Goal: Information Seeking & Learning: Learn about a topic

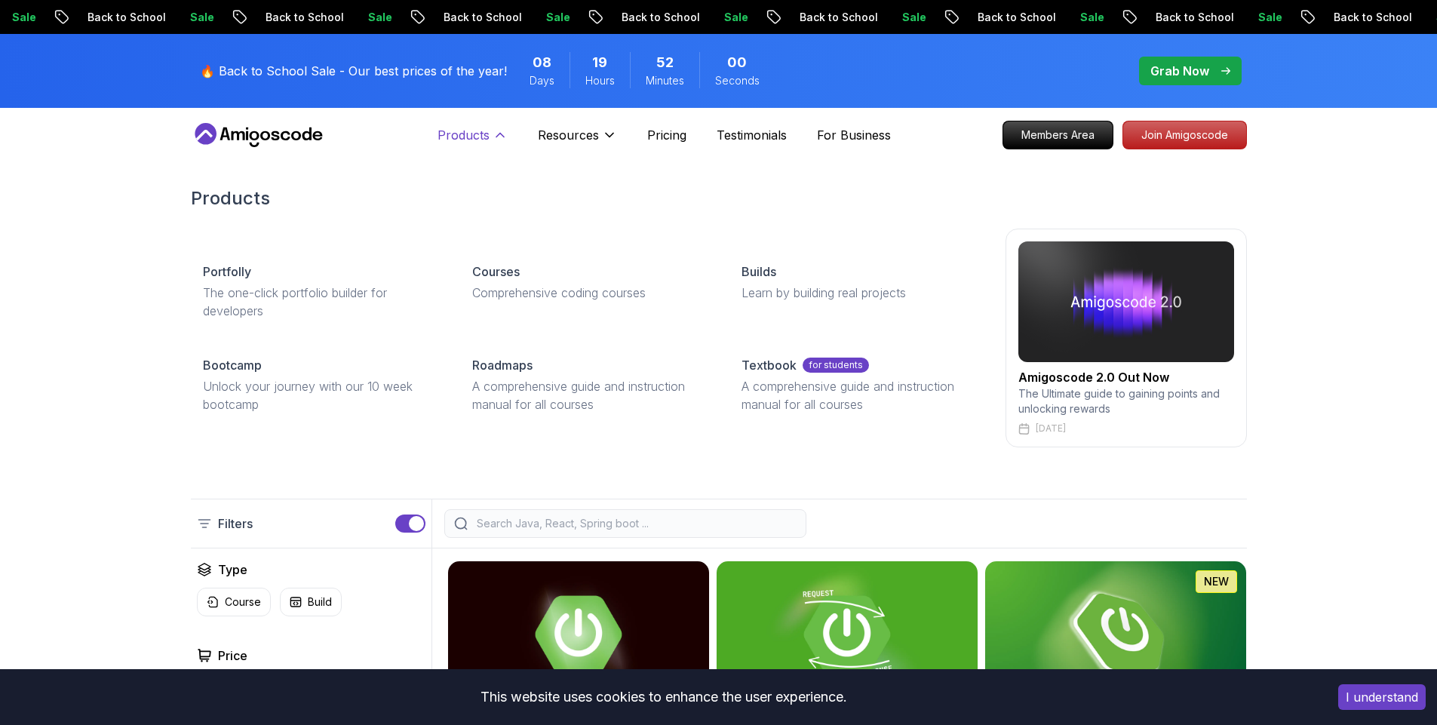
click at [490, 135] on button "Products" at bounding box center [473, 141] width 70 height 30
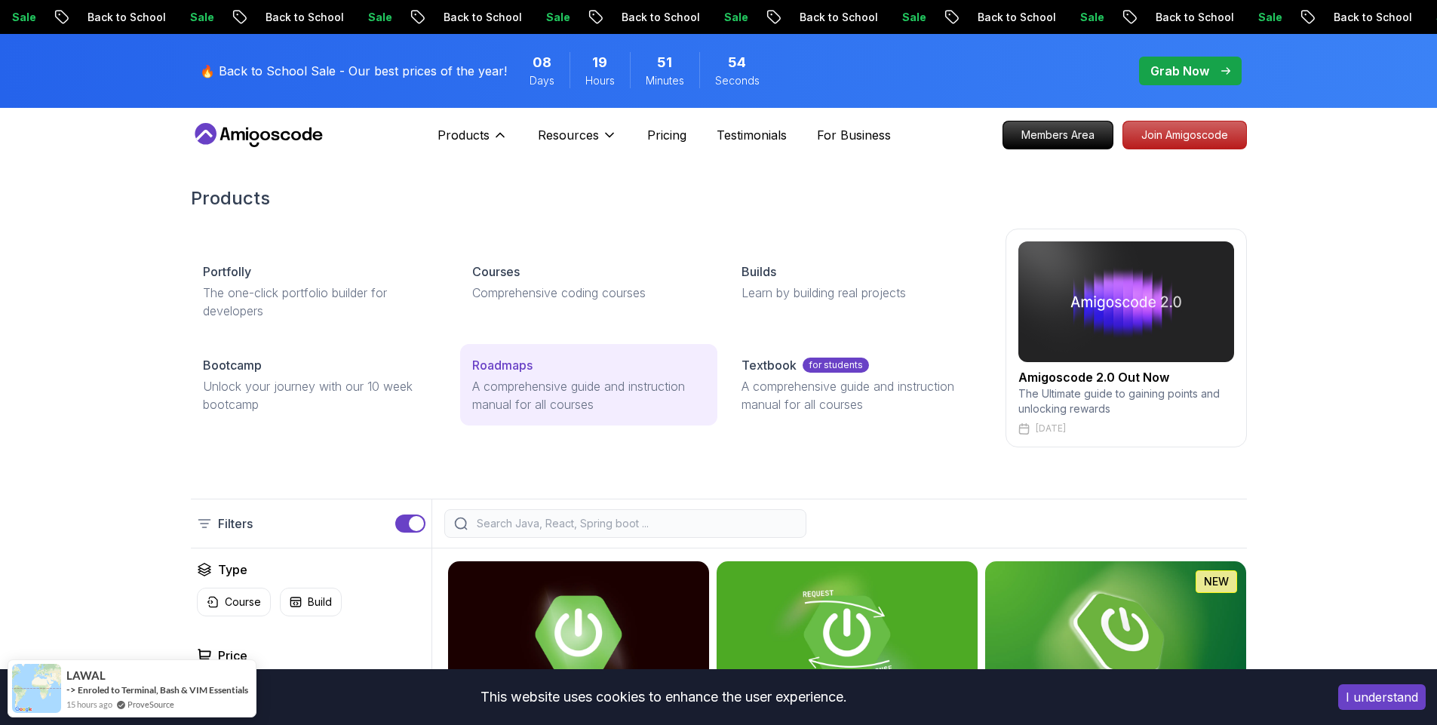
click at [569, 380] on p "A comprehensive guide and instruction manual for all courses" at bounding box center [588, 395] width 233 height 36
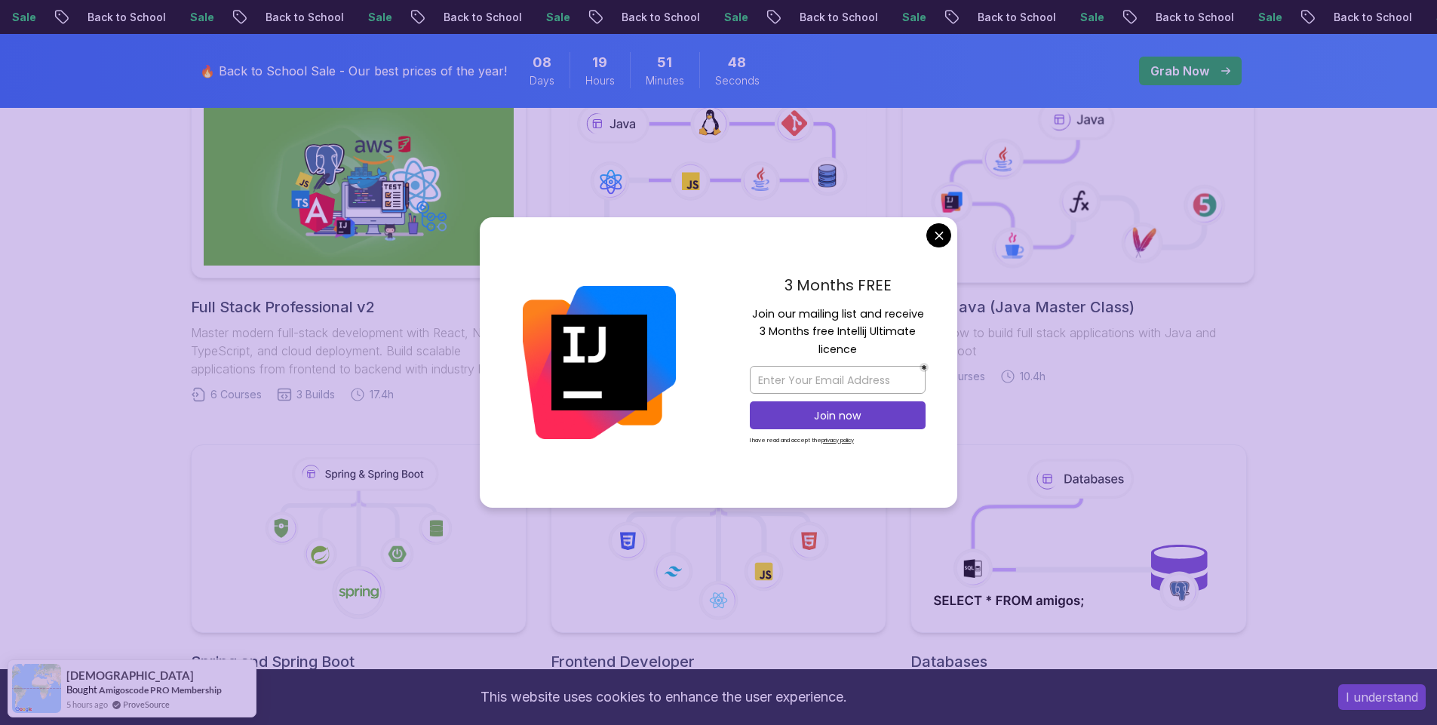
scroll to position [362, 0]
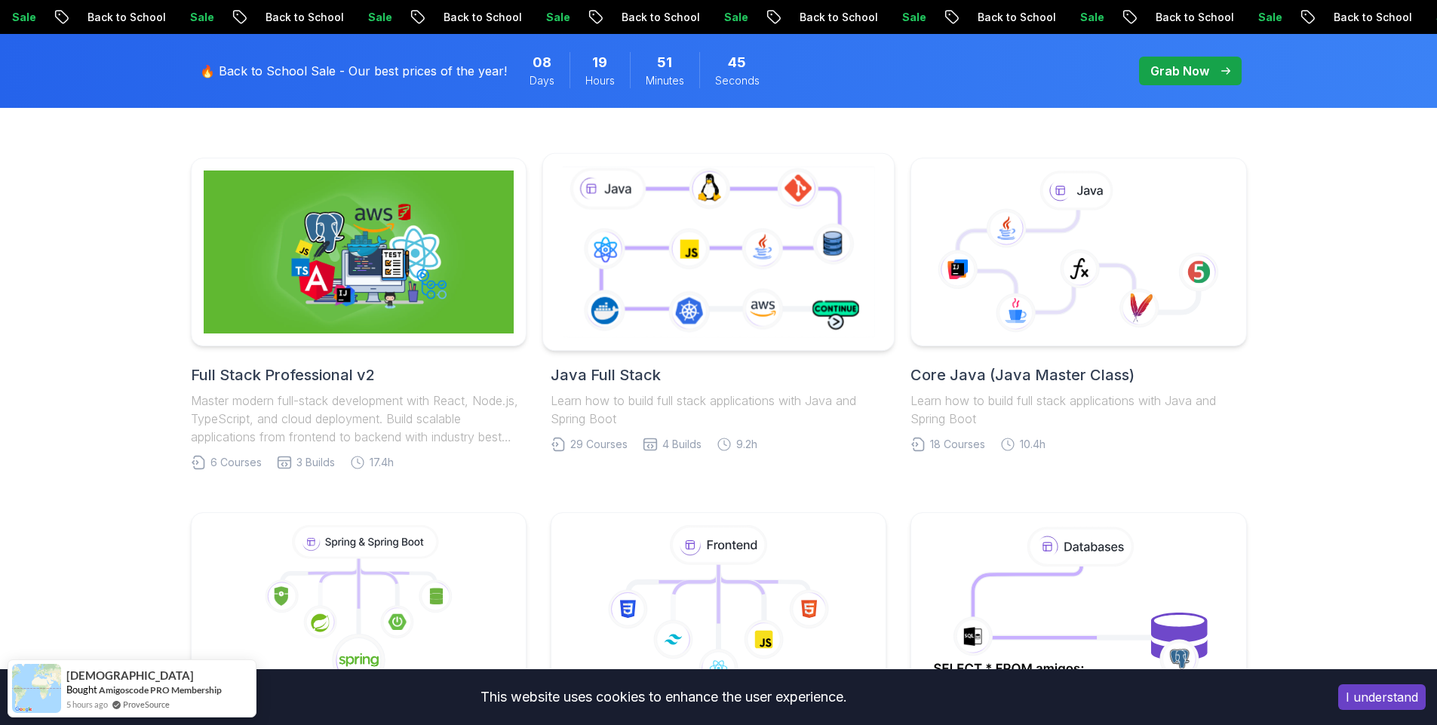
click at [693, 224] on icon at bounding box center [718, 251] width 319 height 177
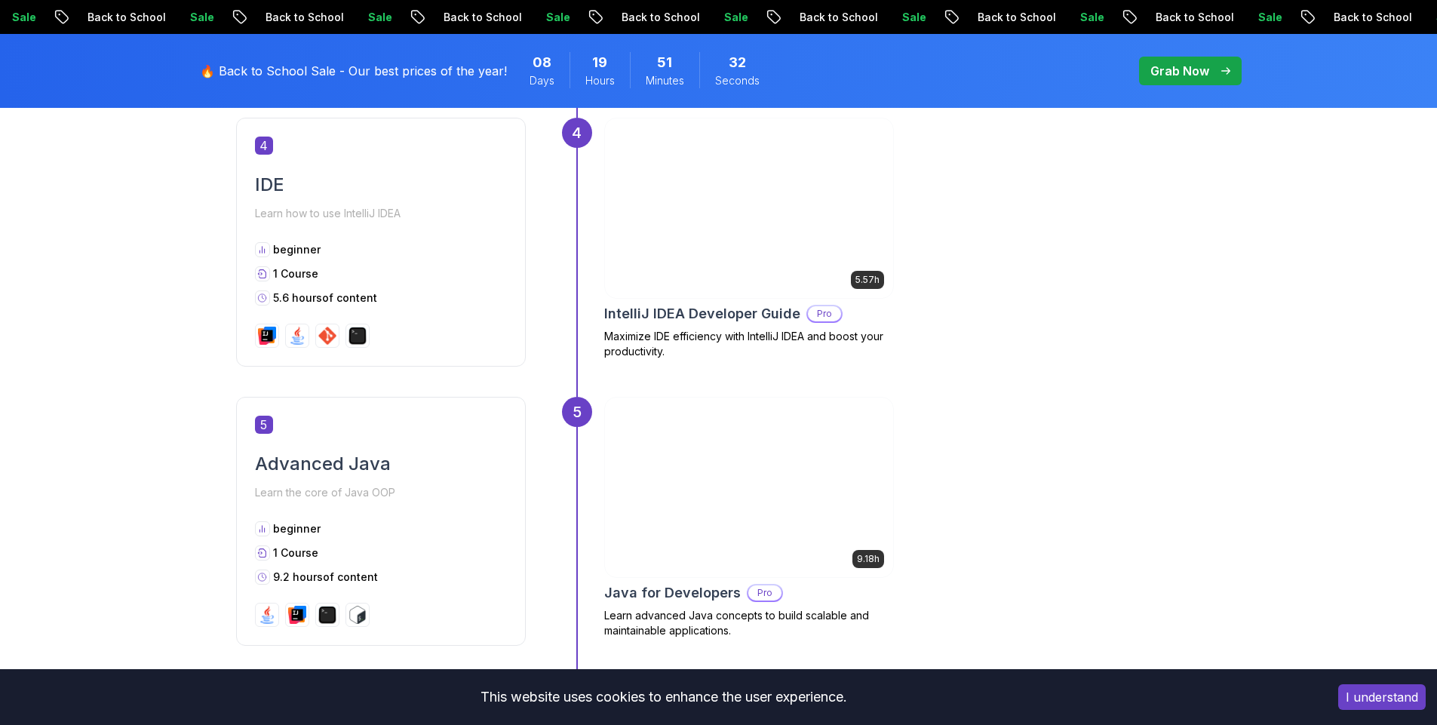
scroll to position [1630, 0]
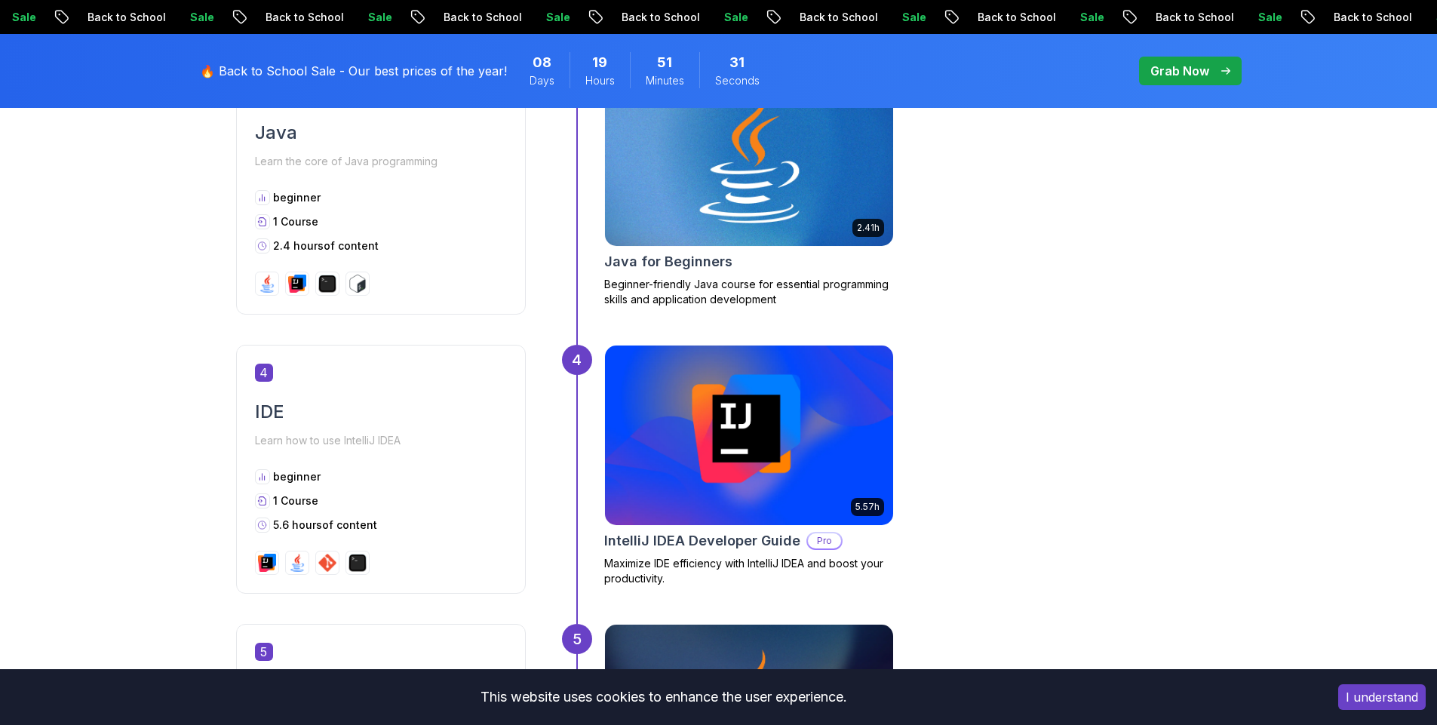
click at [754, 221] on img at bounding box center [749, 156] width 303 height 189
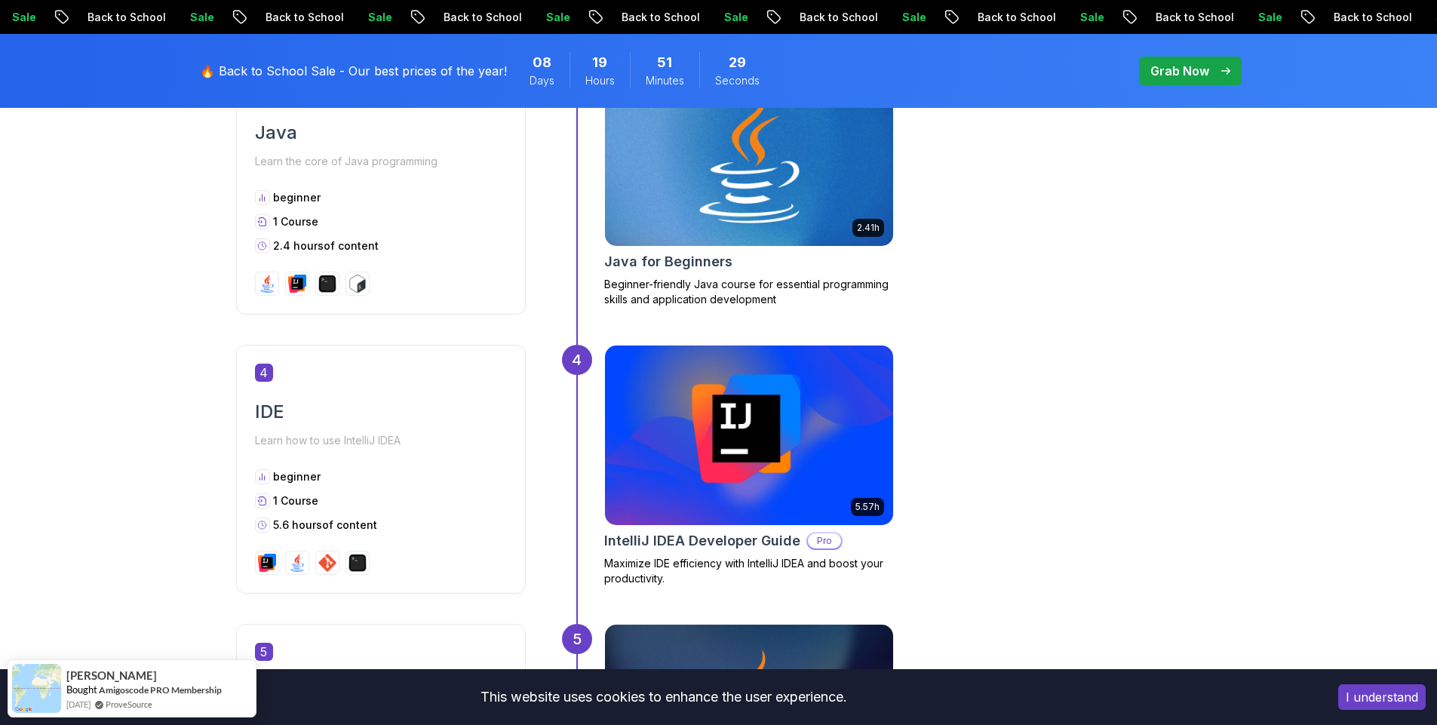
click at [684, 226] on img at bounding box center [749, 156] width 303 height 189
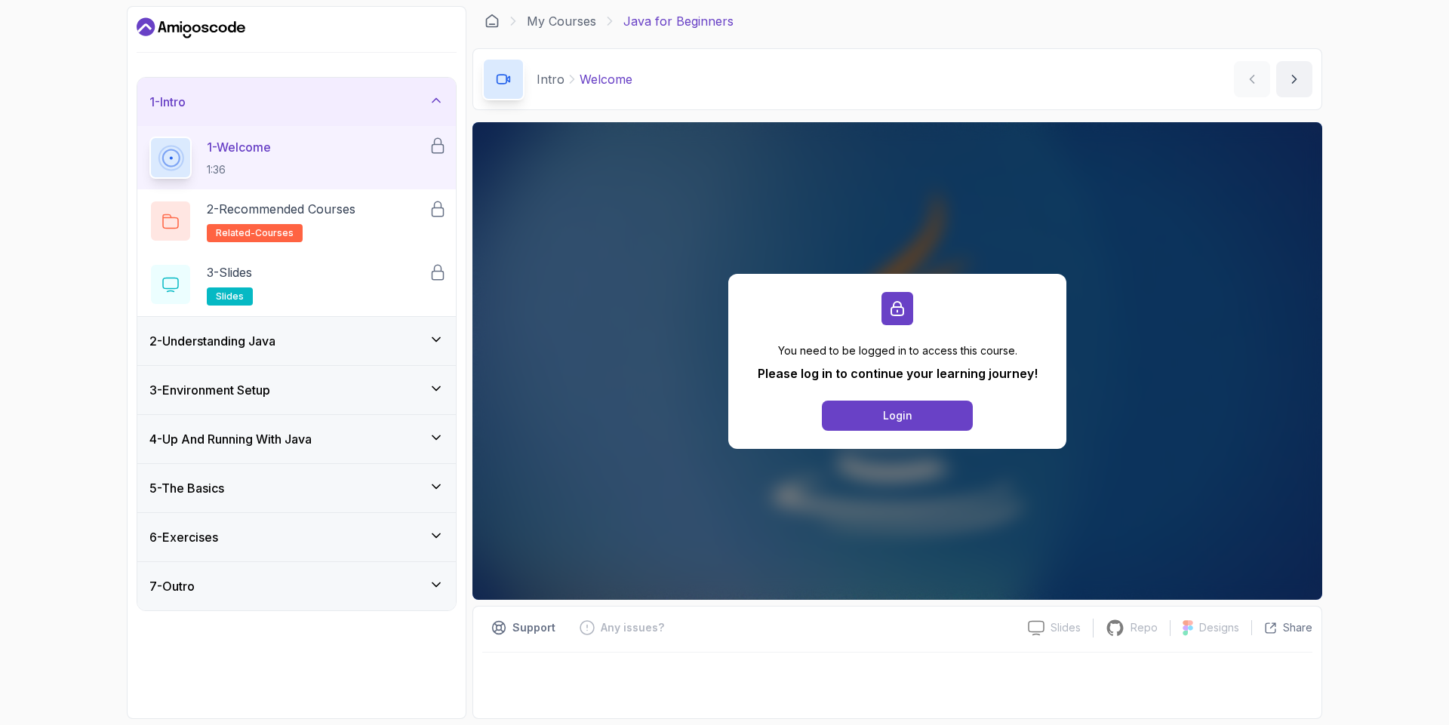
click at [426, 343] on div "2 - Understanding Java" at bounding box center [296, 341] width 294 height 18
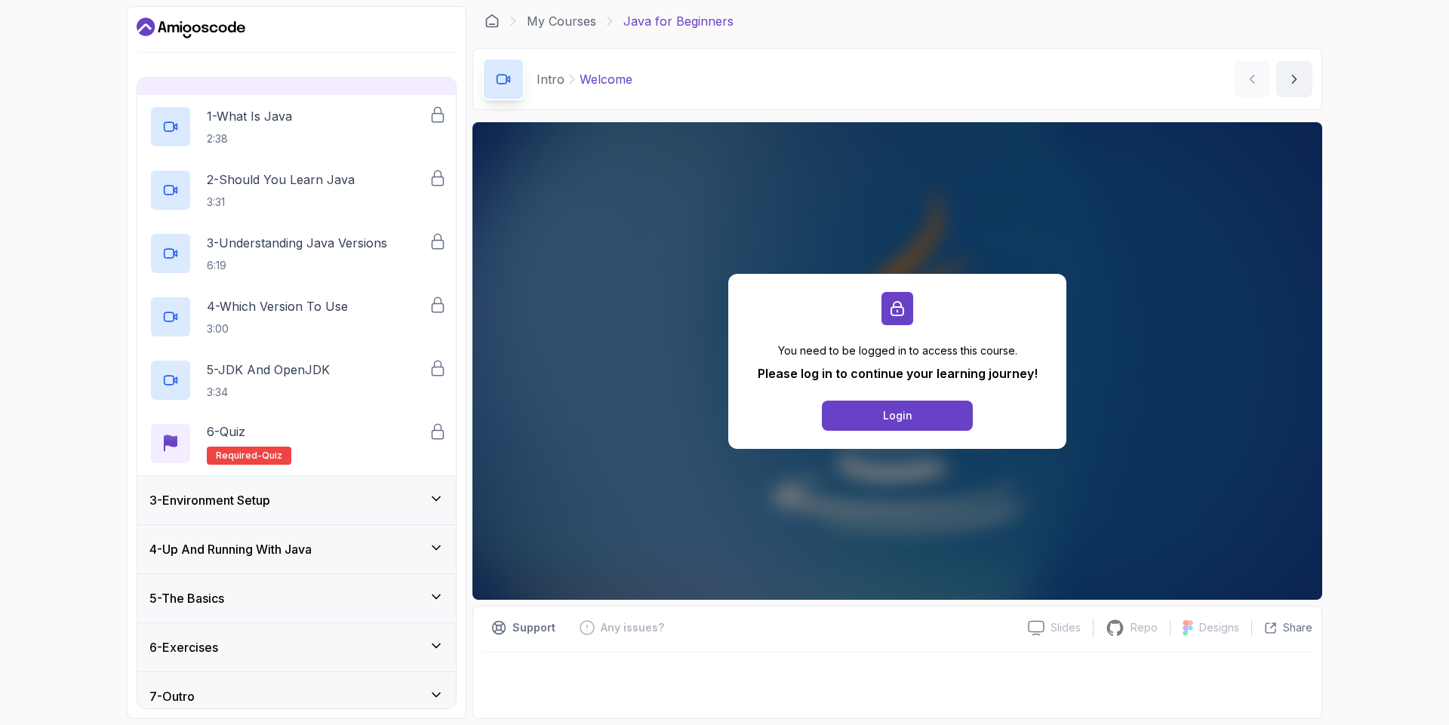
scroll to position [92, 0]
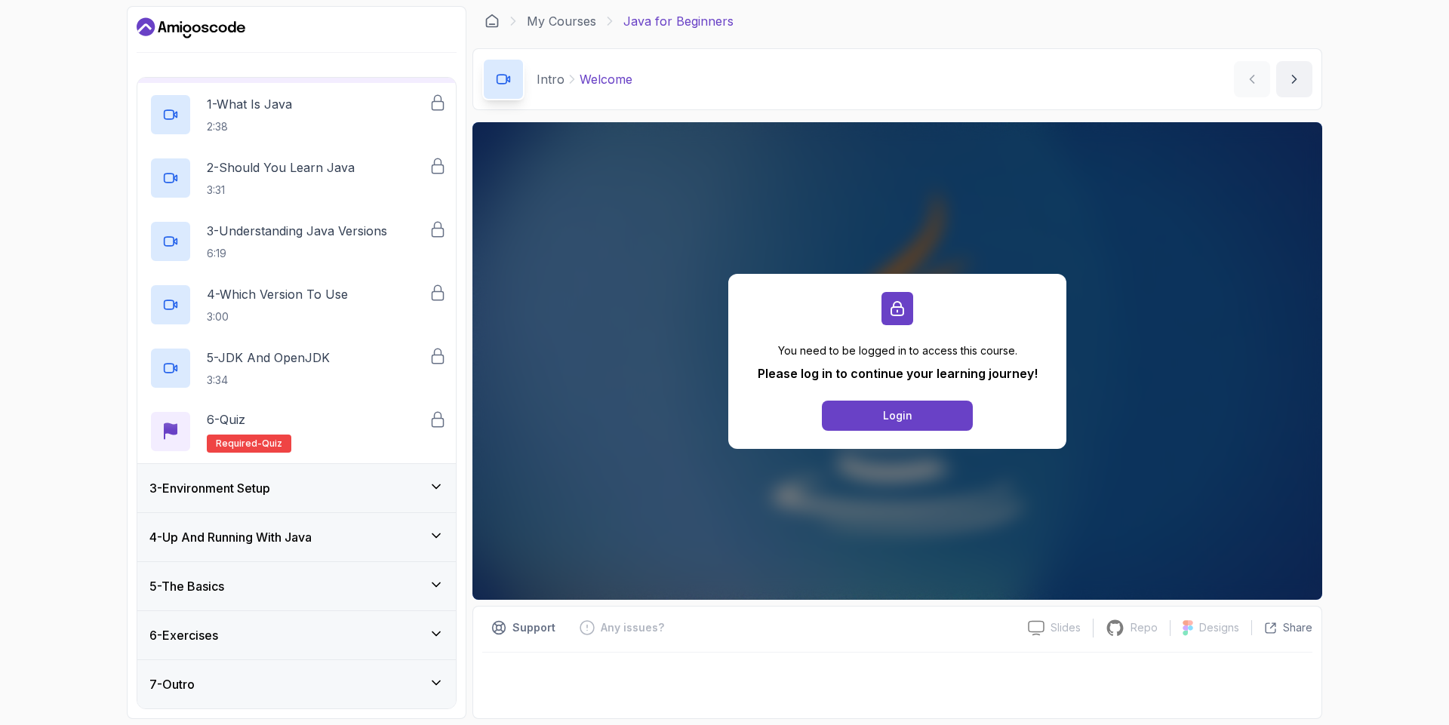
click at [413, 471] on div "3 - Environment Setup" at bounding box center [296, 488] width 318 height 48
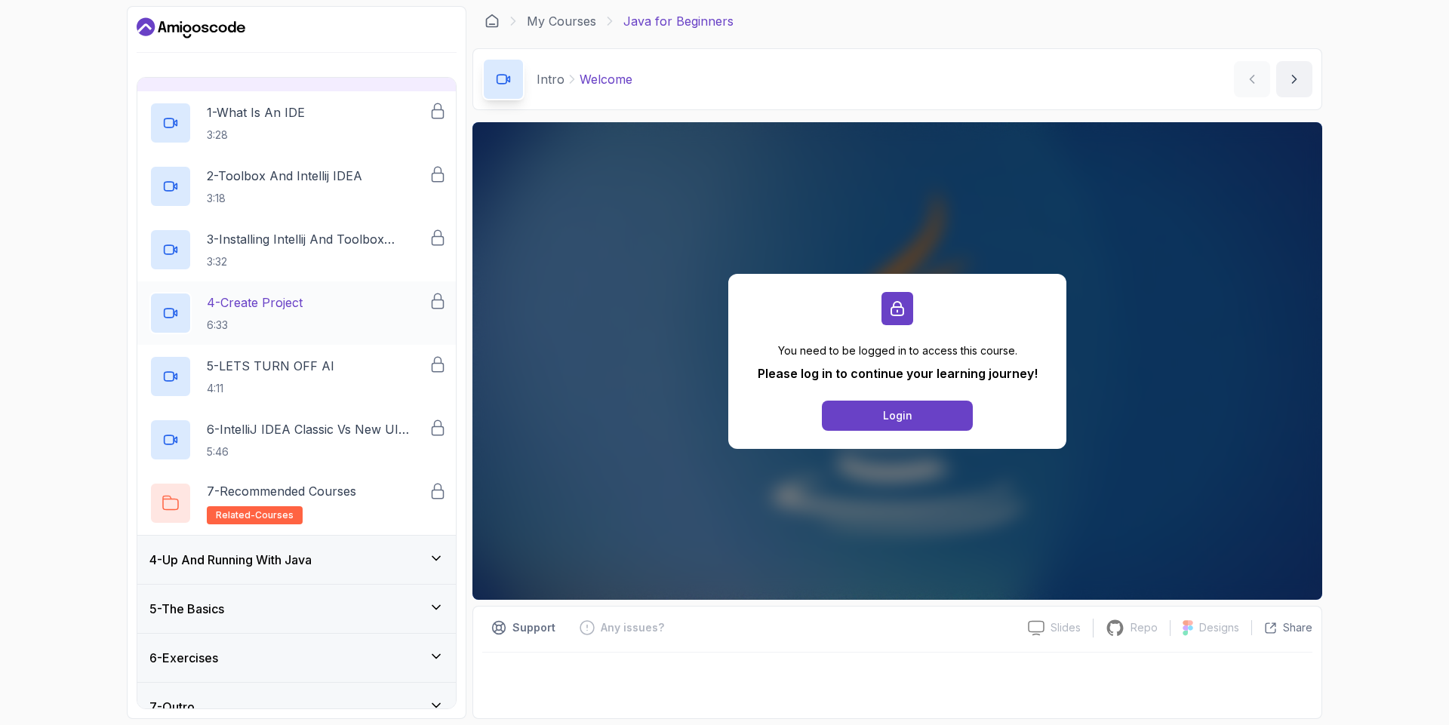
scroll to position [155, 0]
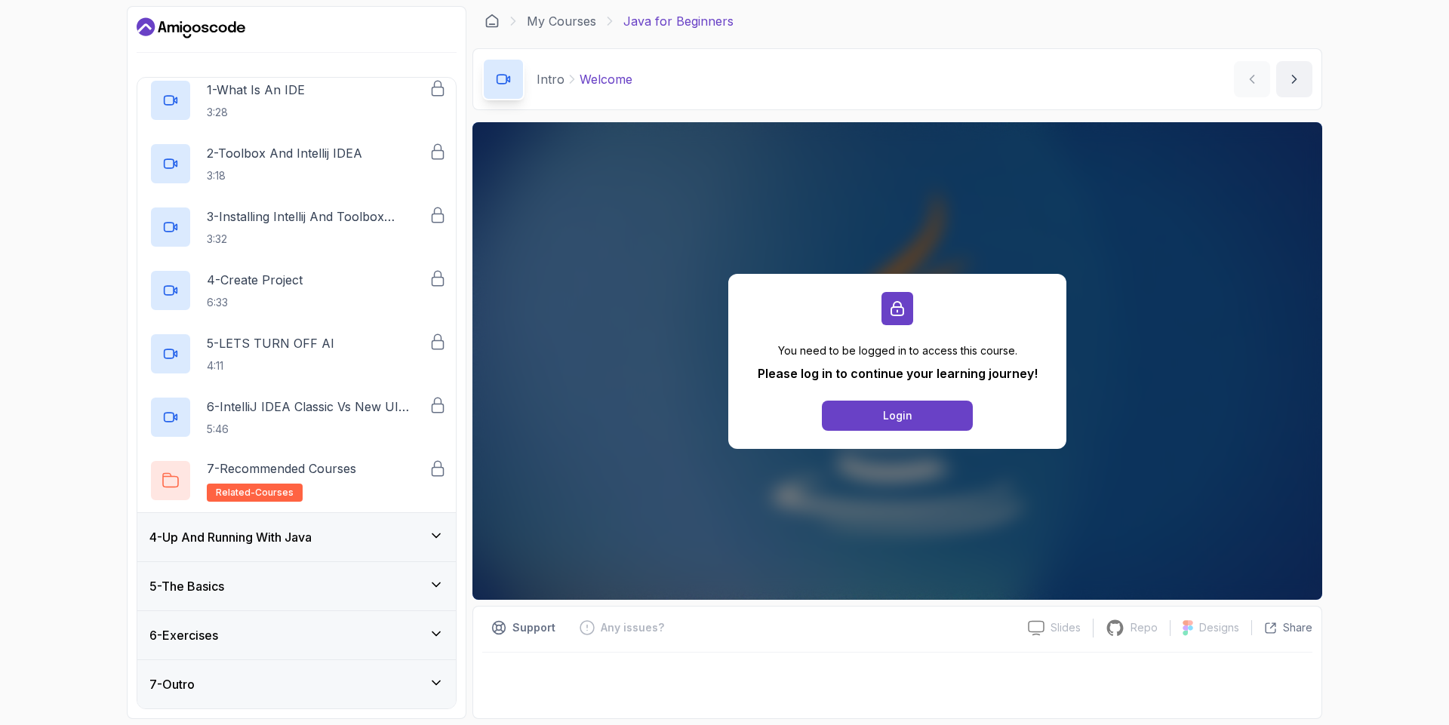
click at [429, 585] on icon at bounding box center [436, 584] width 15 height 15
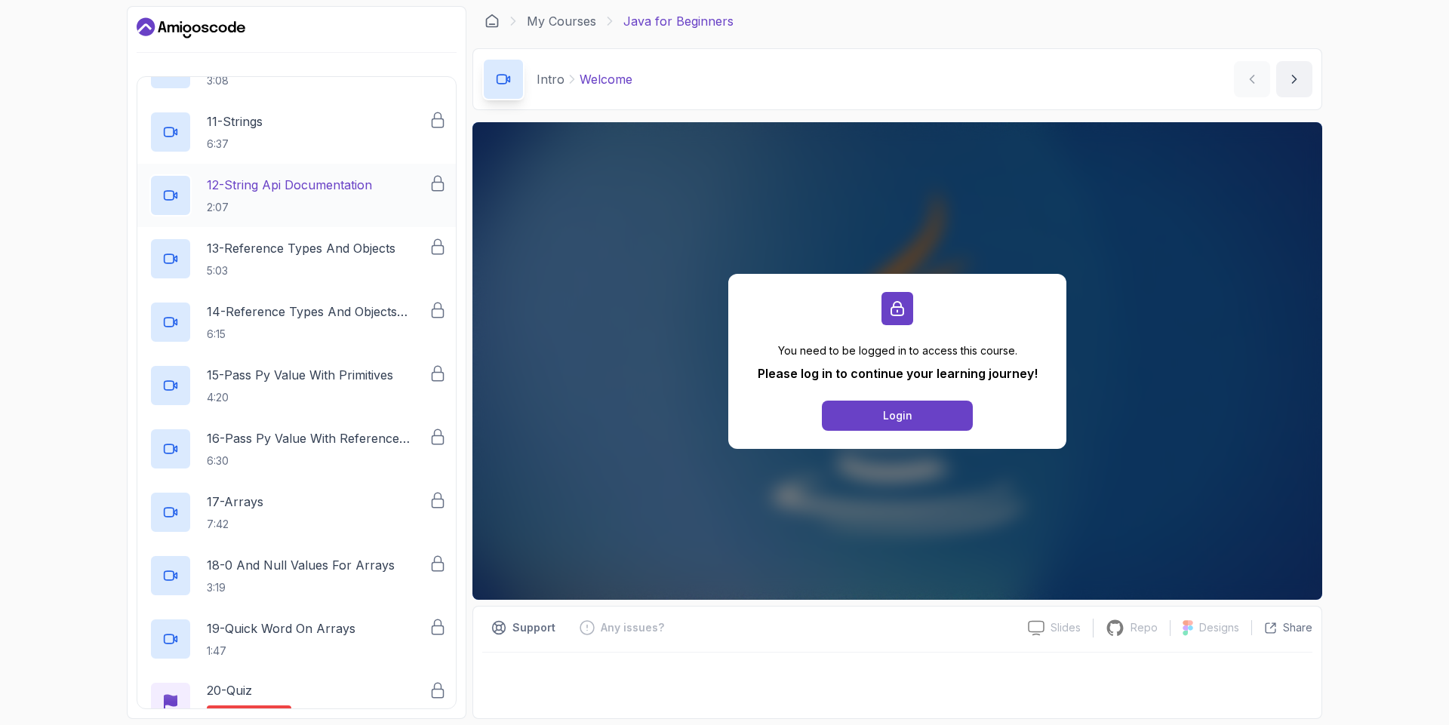
scroll to position [979, 0]
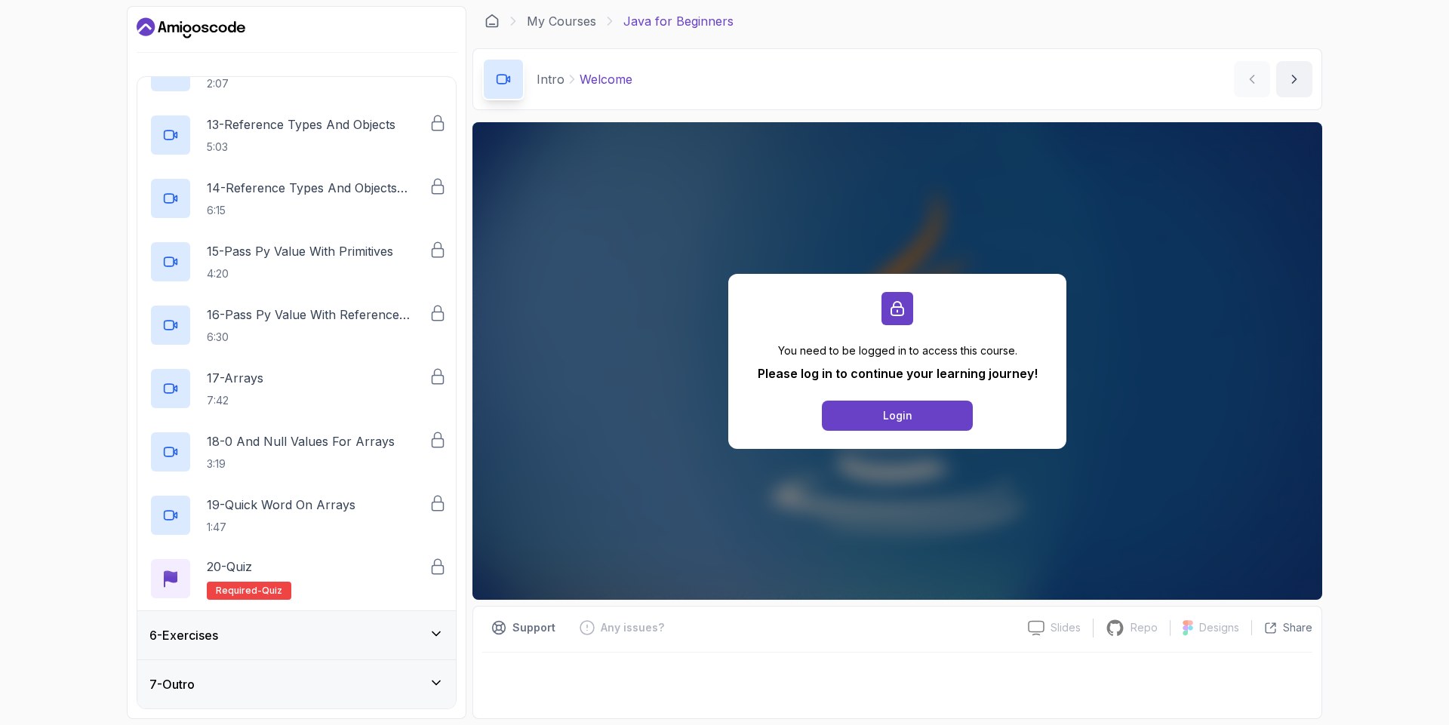
click at [437, 635] on icon at bounding box center [436, 634] width 8 height 4
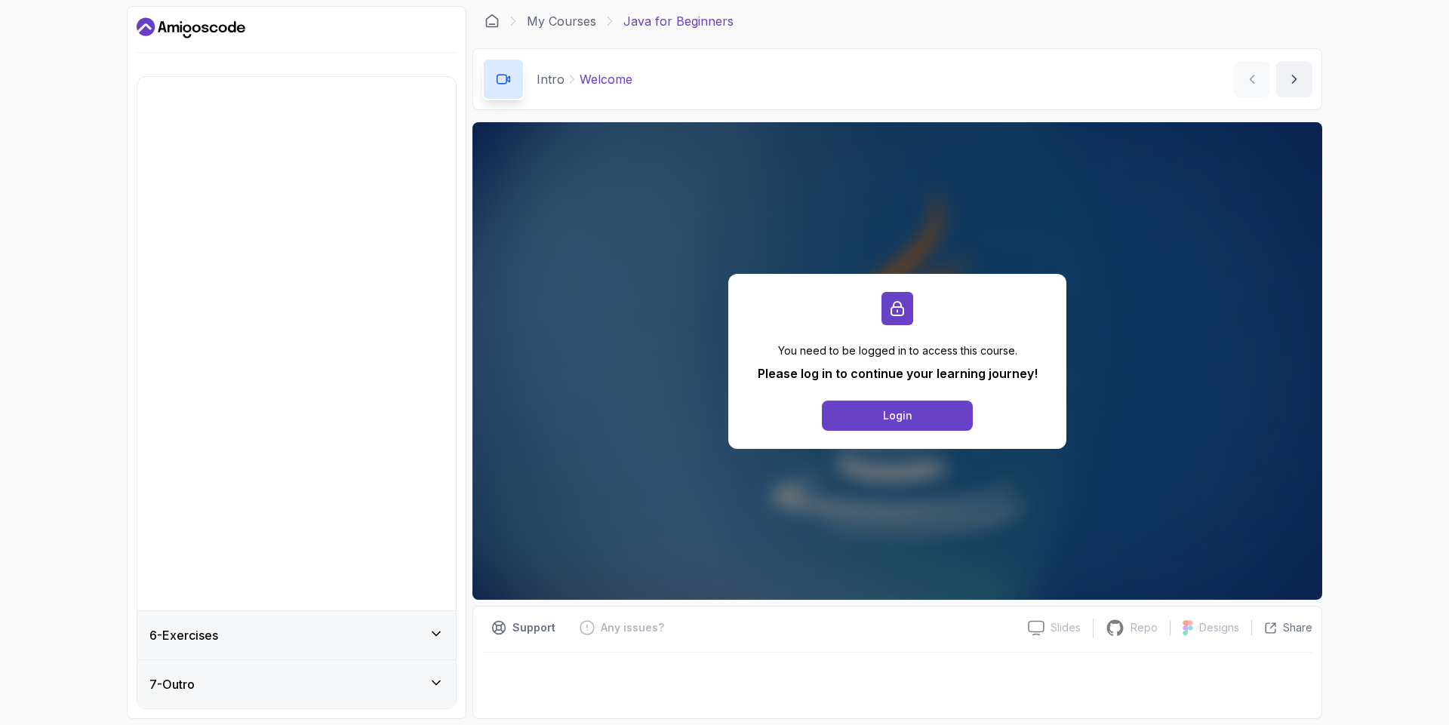
scroll to position [0, 0]
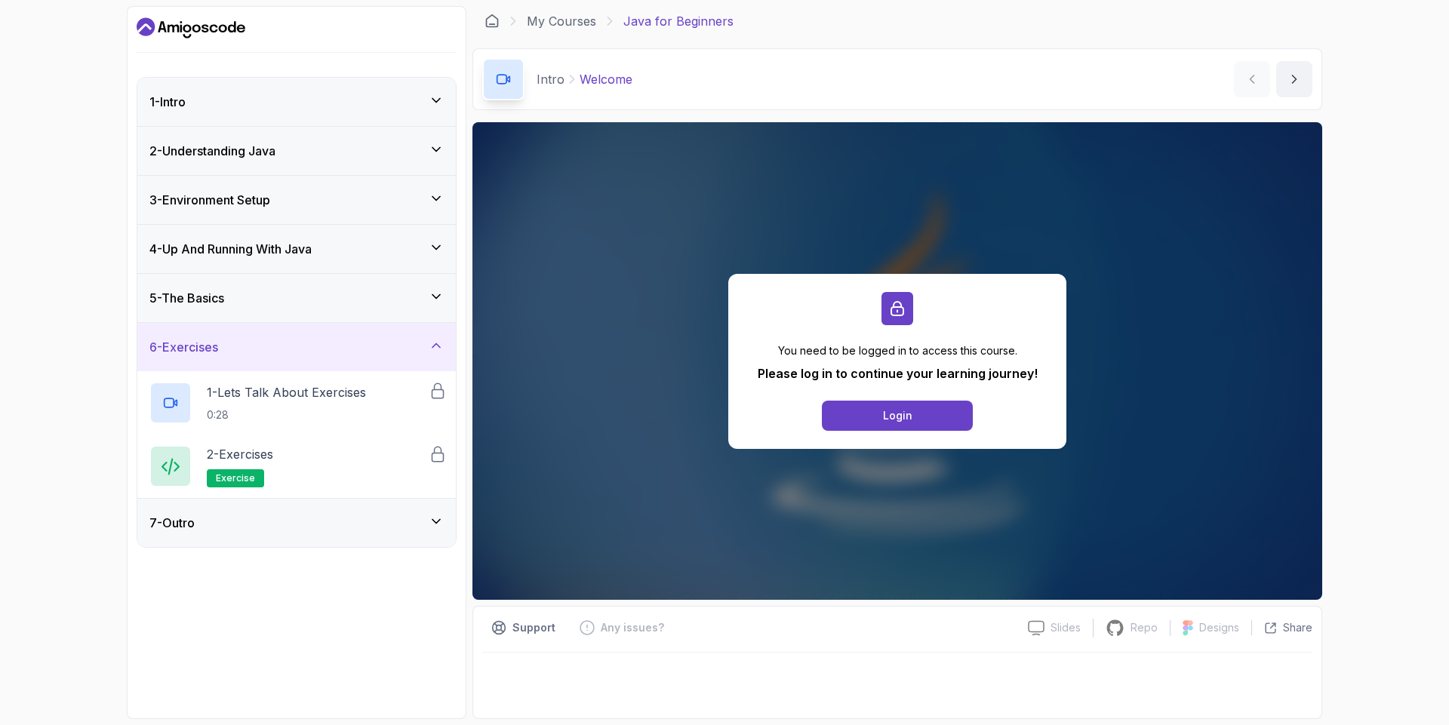
click at [417, 530] on div "7 - Outro" at bounding box center [296, 523] width 294 height 18
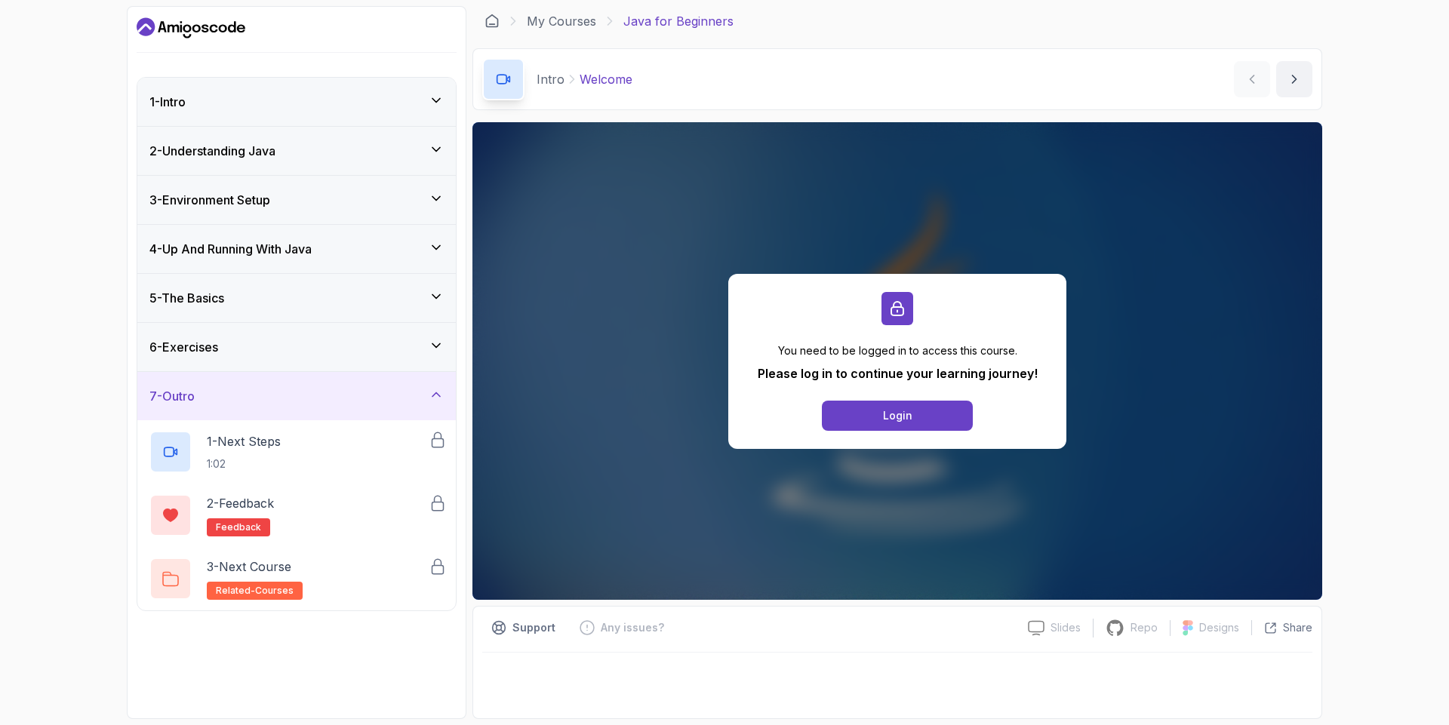
click at [435, 398] on icon at bounding box center [436, 394] width 15 height 15
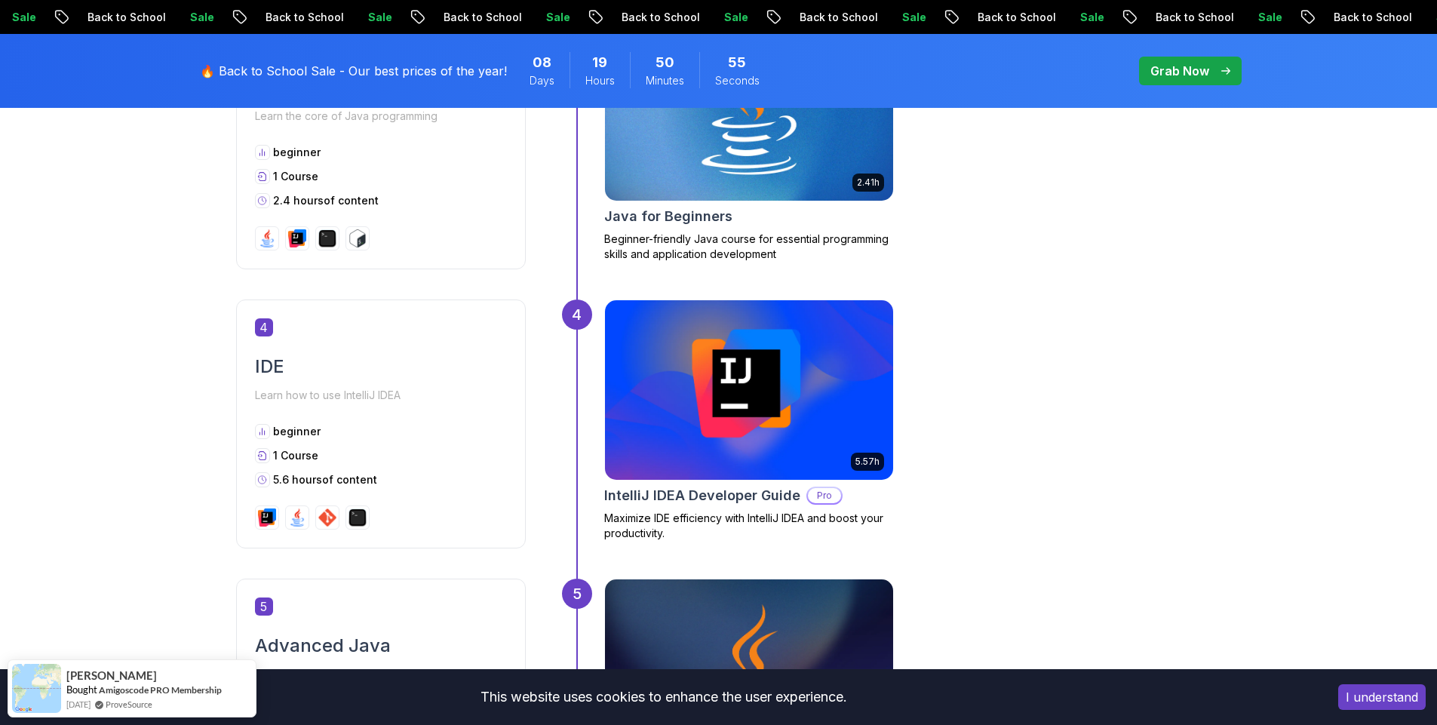
scroll to position [1811, 0]
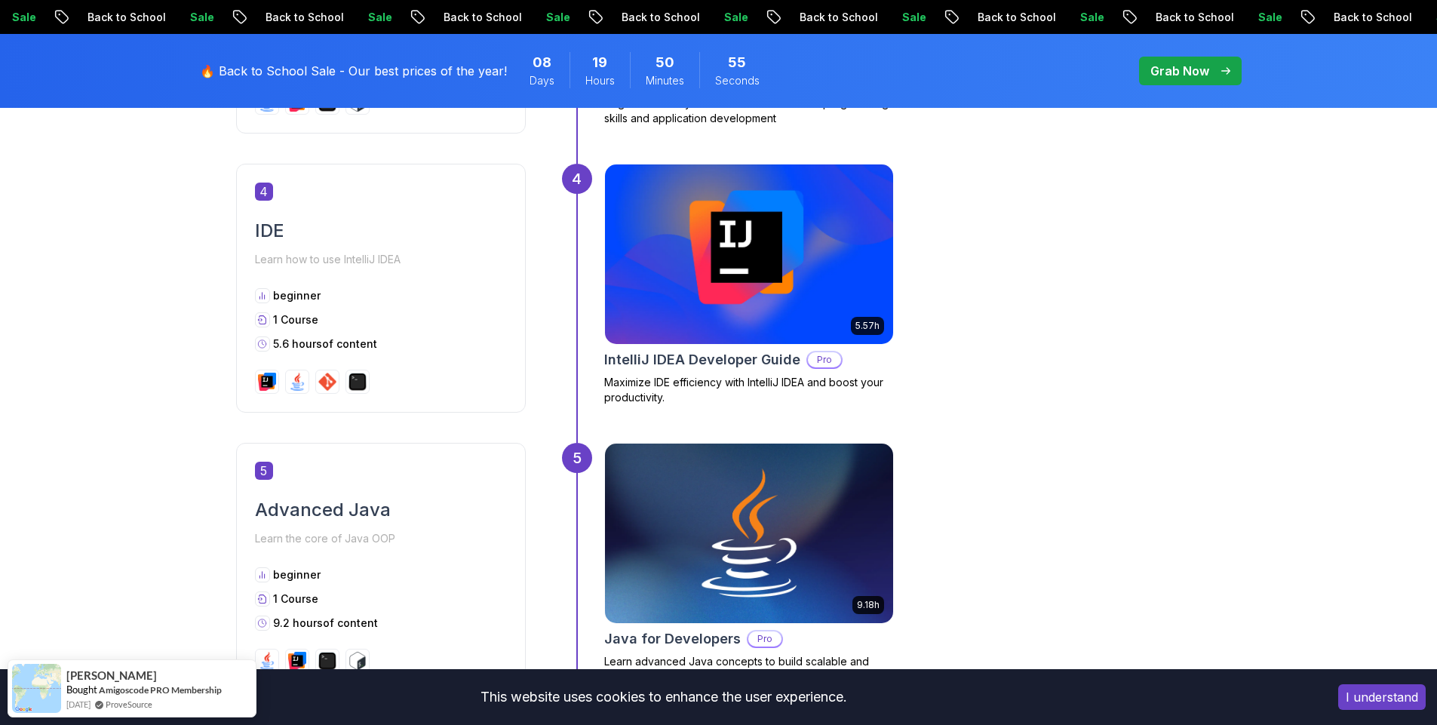
click at [694, 247] on img at bounding box center [749, 254] width 303 height 189
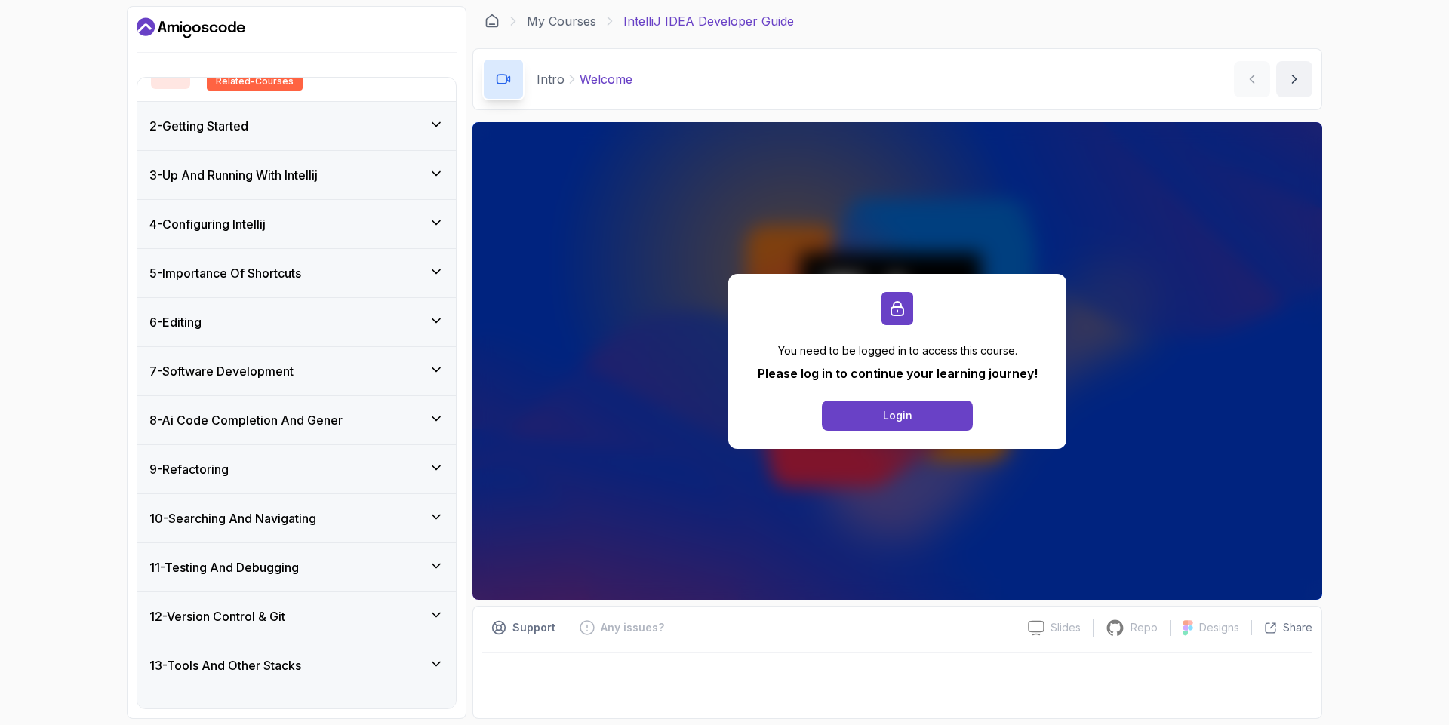
scroll to position [245, 0]
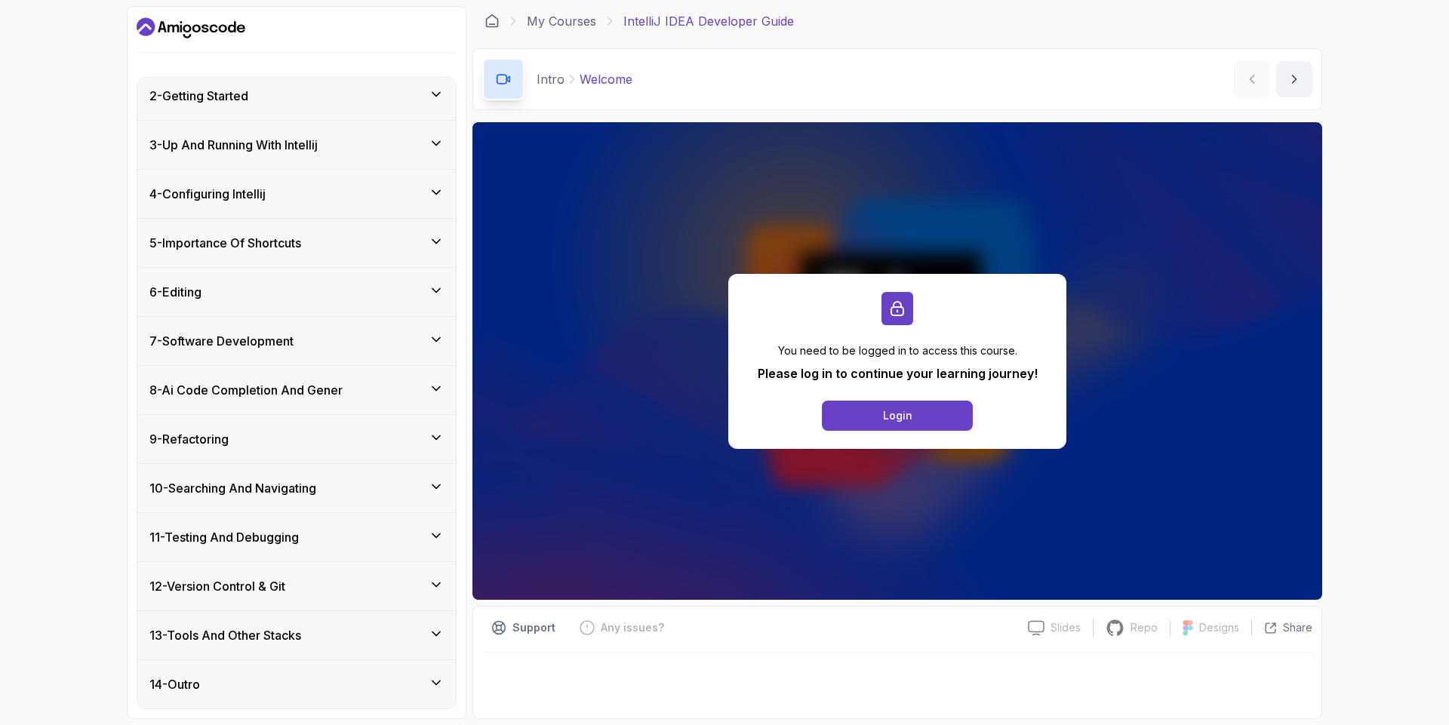
click at [438, 391] on icon at bounding box center [436, 388] width 15 height 15
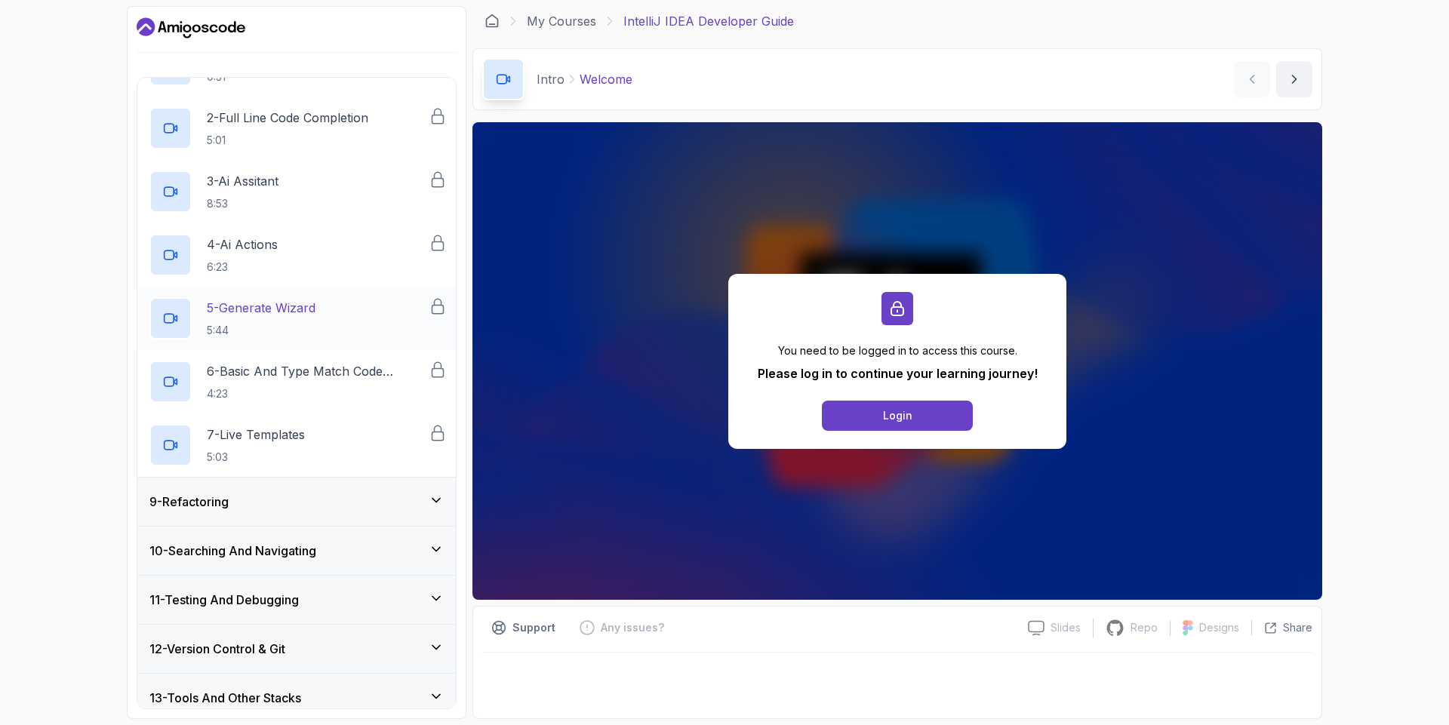
scroll to position [453, 0]
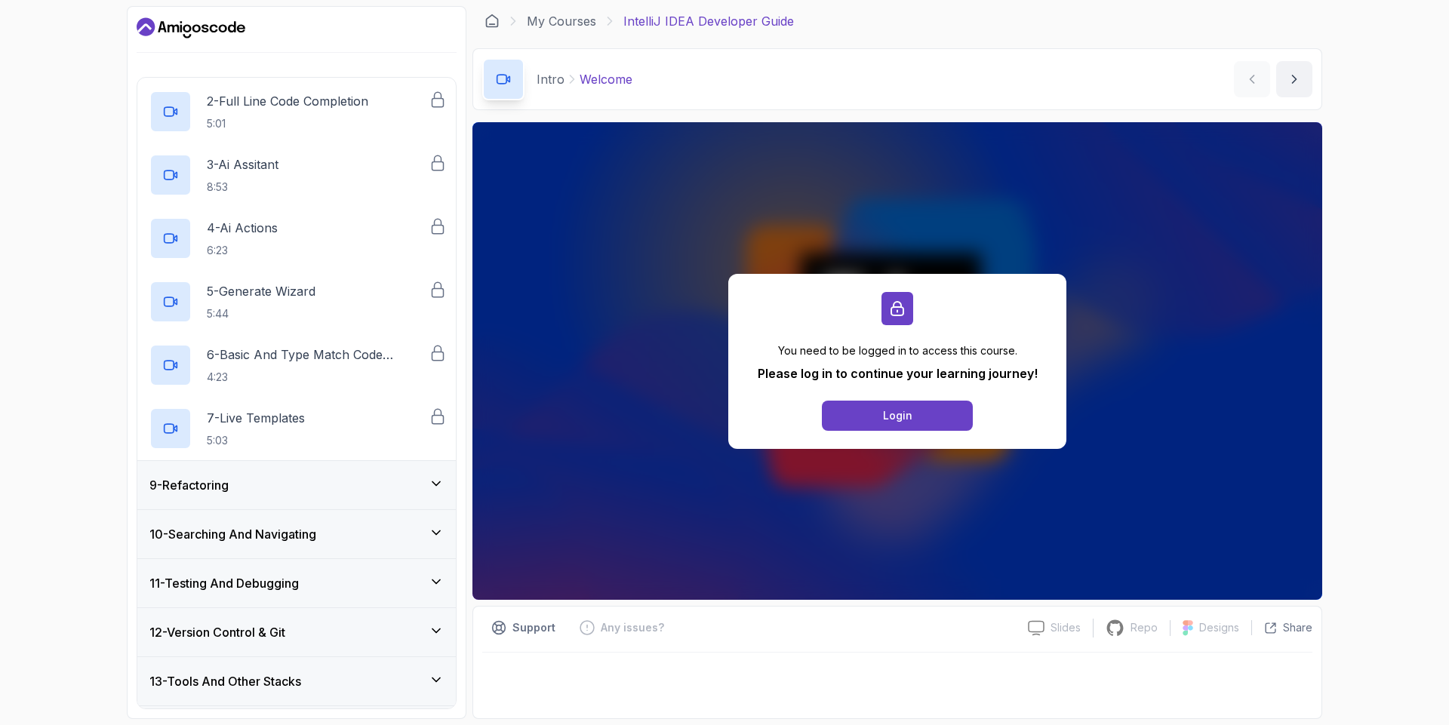
click at [378, 489] on div "9 - Refactoring" at bounding box center [296, 485] width 294 height 18
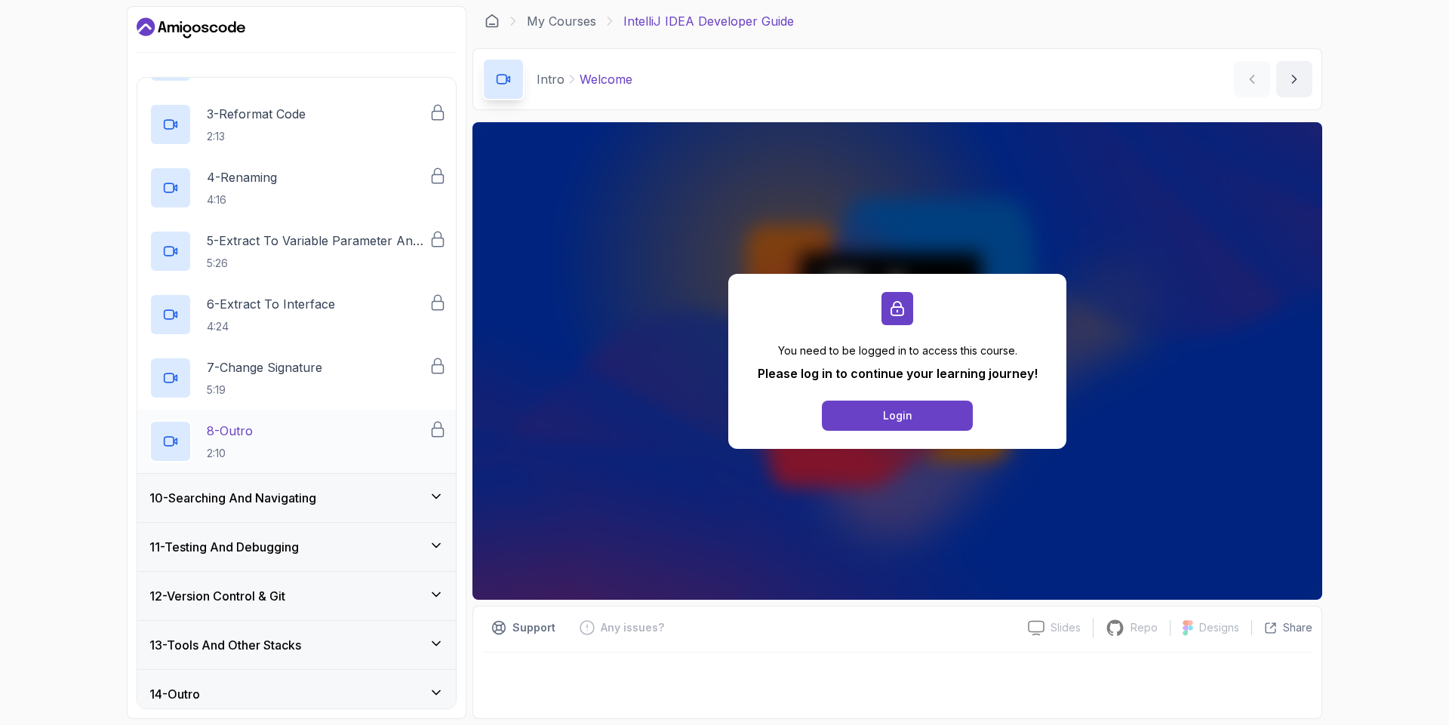
scroll to position [562, 0]
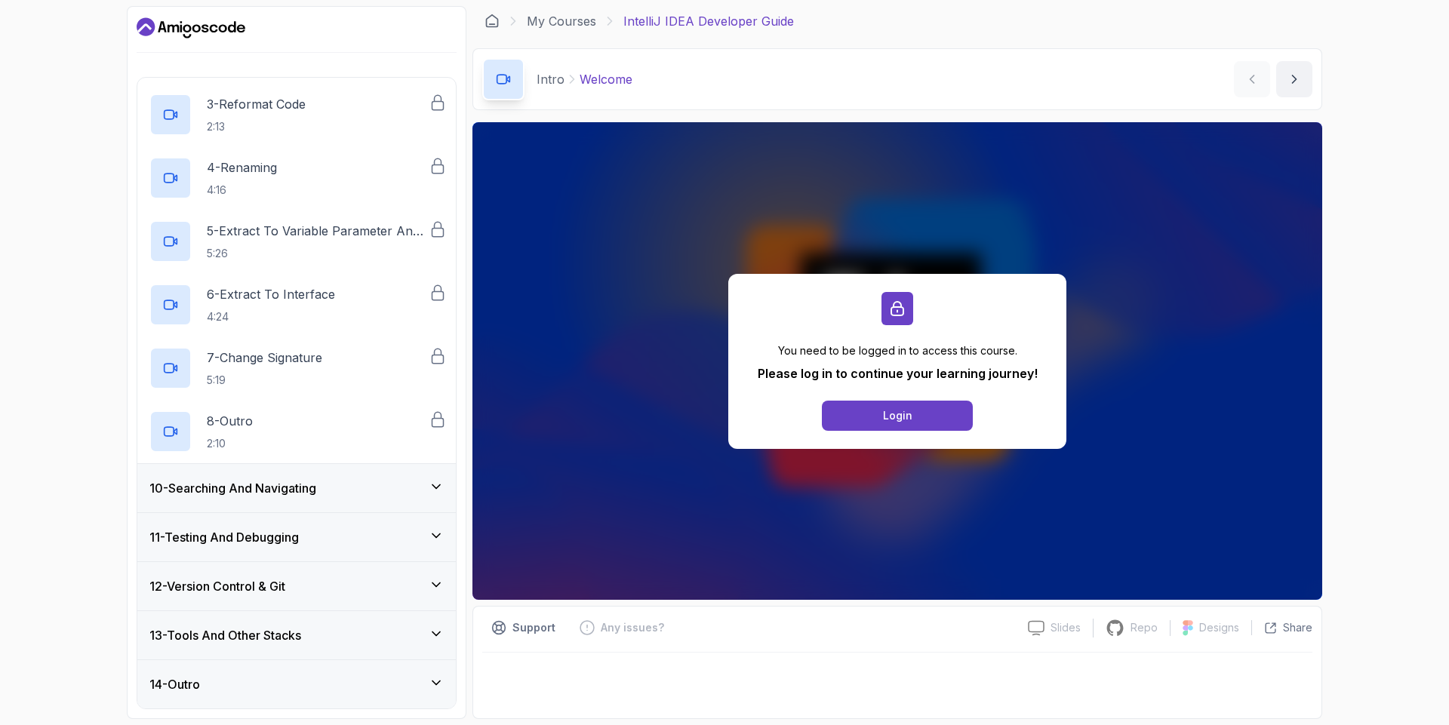
click at [441, 528] on icon at bounding box center [436, 535] width 15 height 15
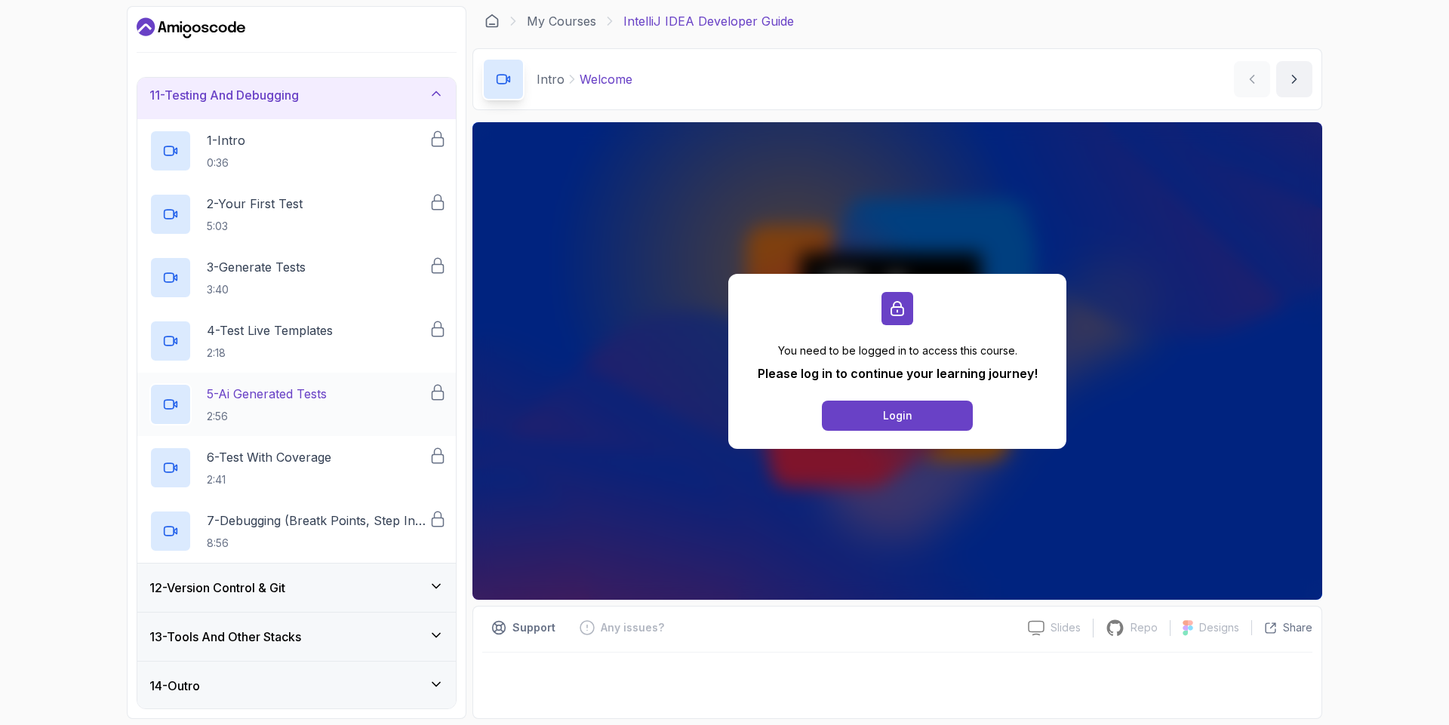
scroll to position [499, 0]
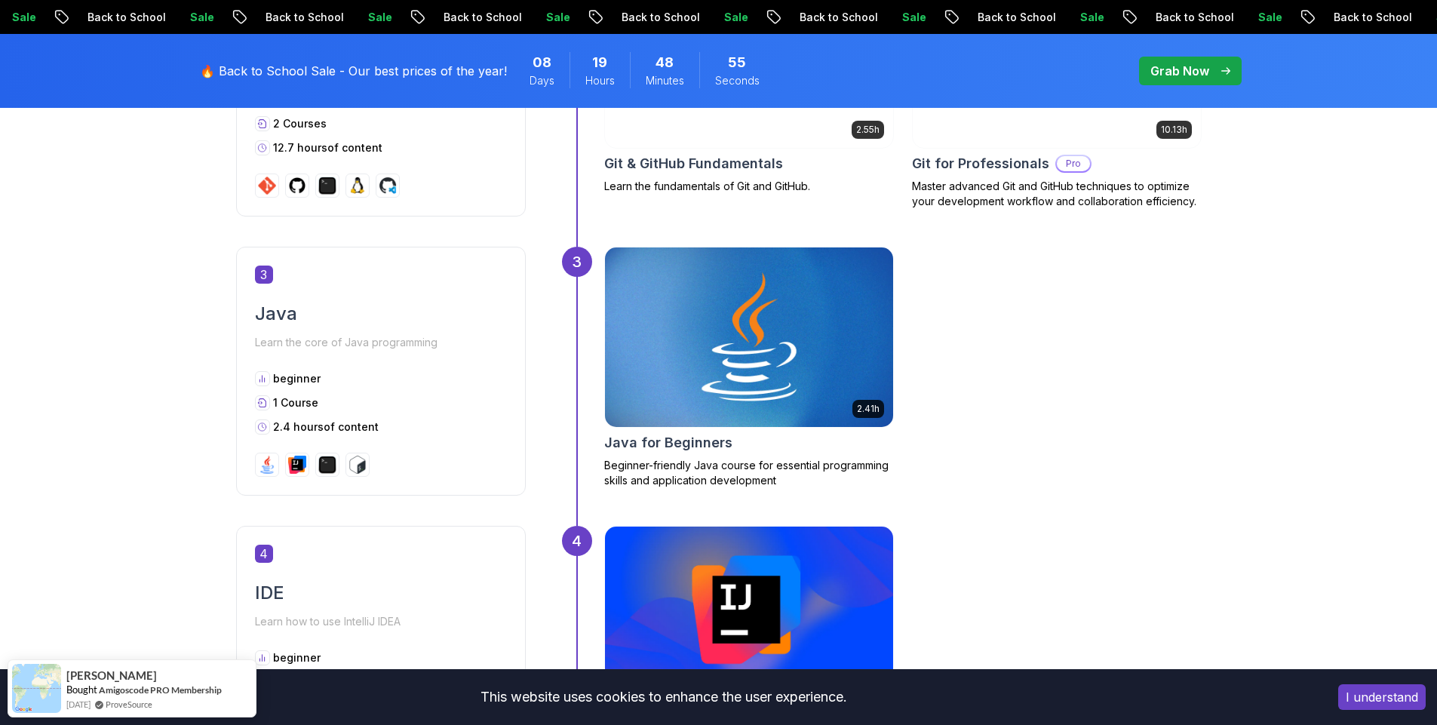
scroll to position [1901, 0]
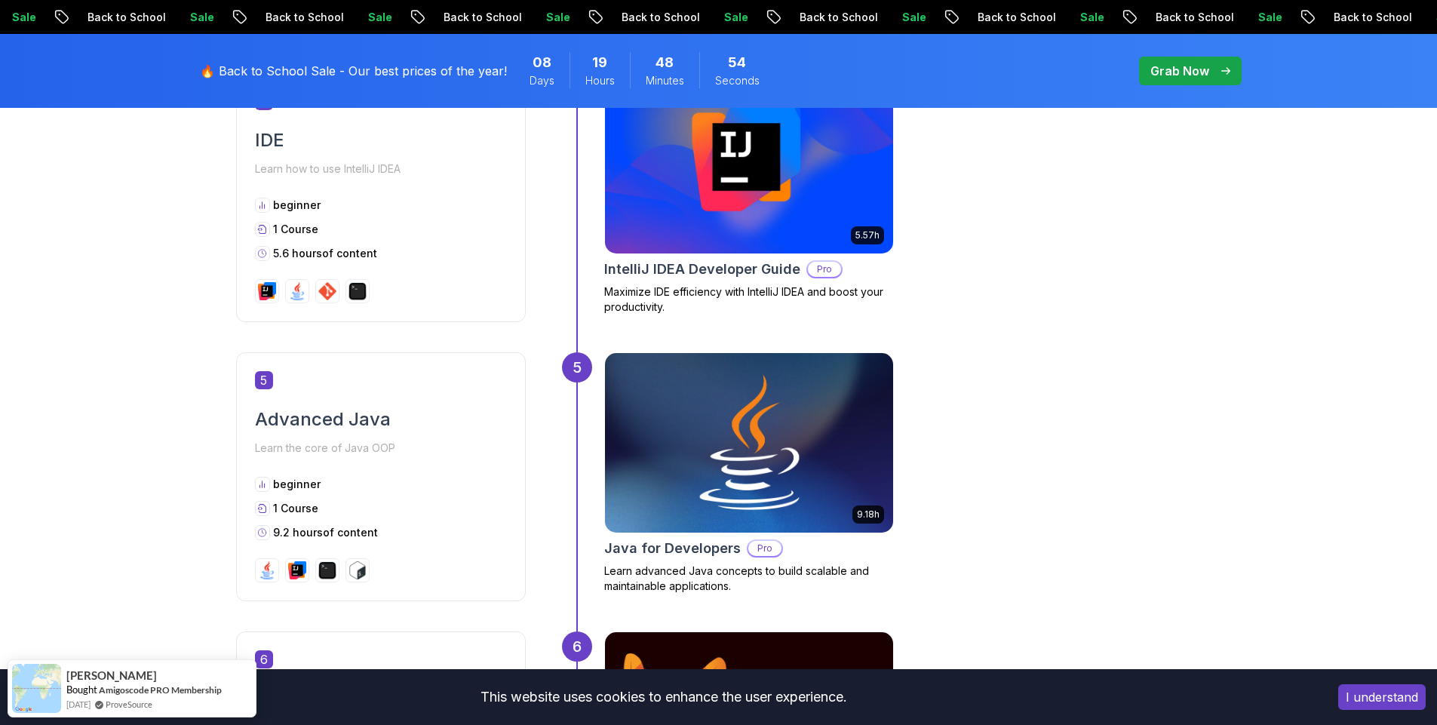
click at [731, 431] on img at bounding box center [749, 443] width 303 height 189
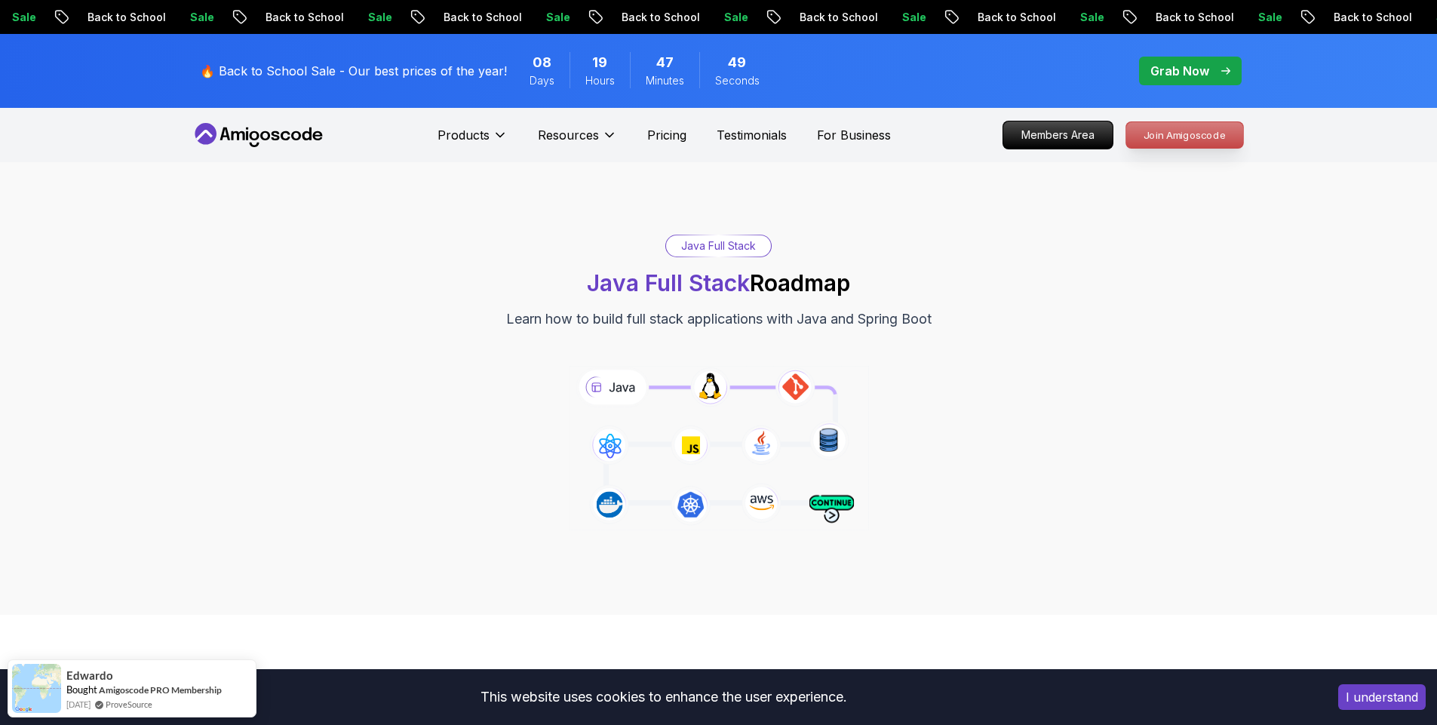
click at [1185, 136] on p "Join Amigoscode" at bounding box center [1185, 135] width 117 height 26
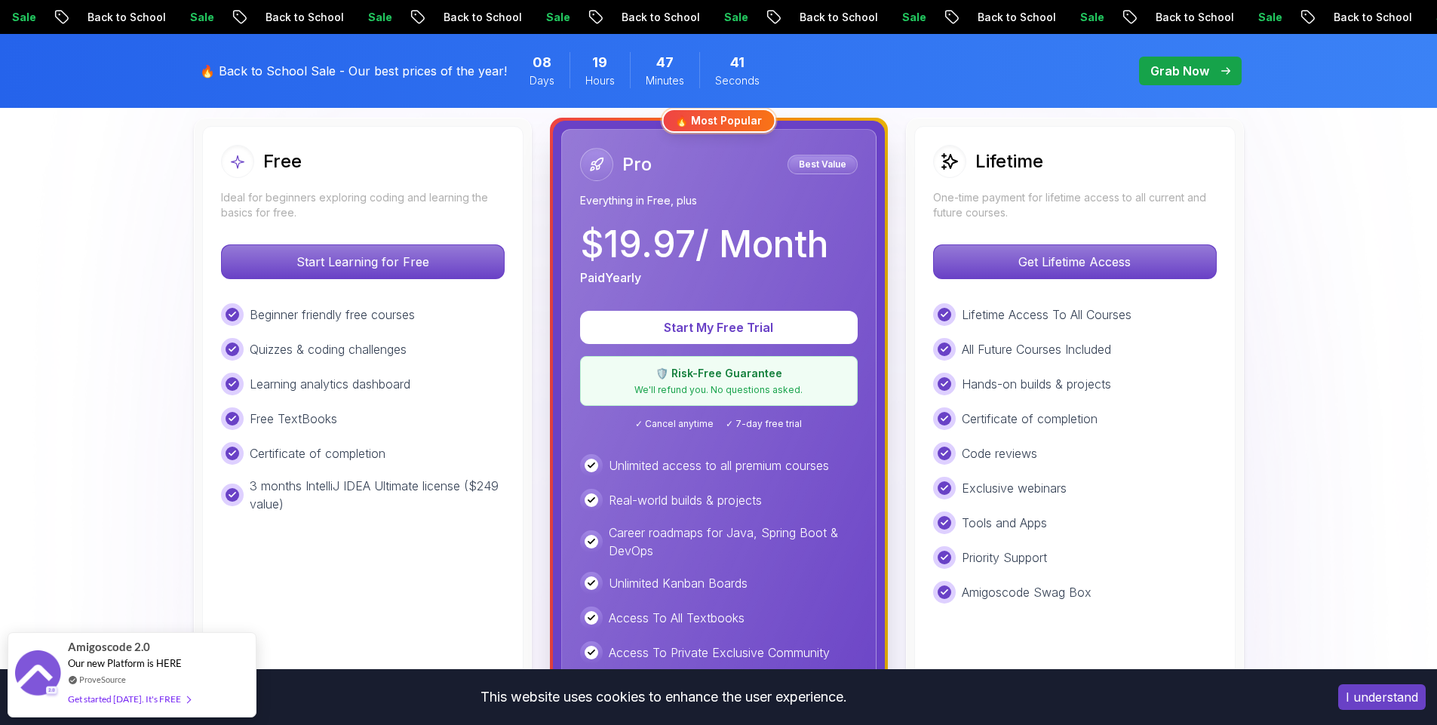
scroll to position [453, 0]
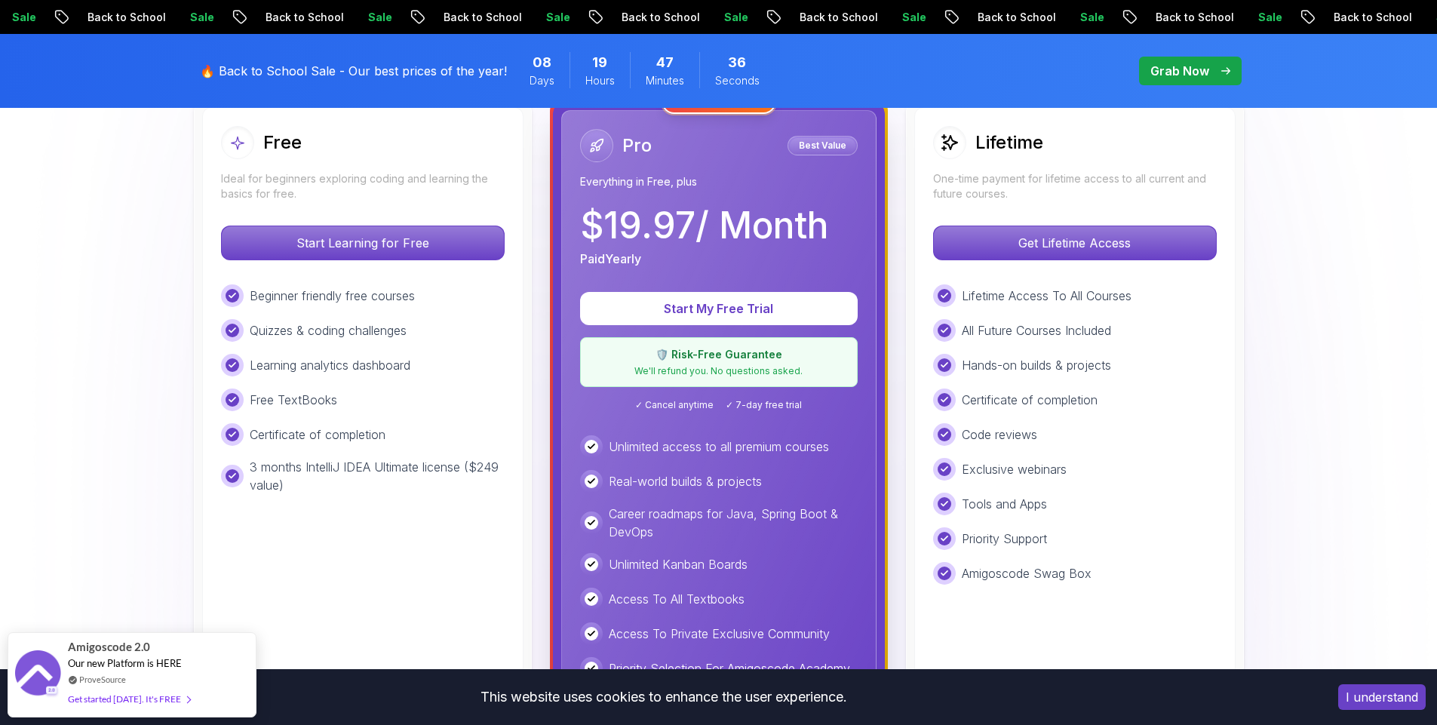
click at [373, 120] on div "Free Ideal for beginners exploring coding and learning the basics for free. Sta…" at bounding box center [362, 456] width 321 height 699
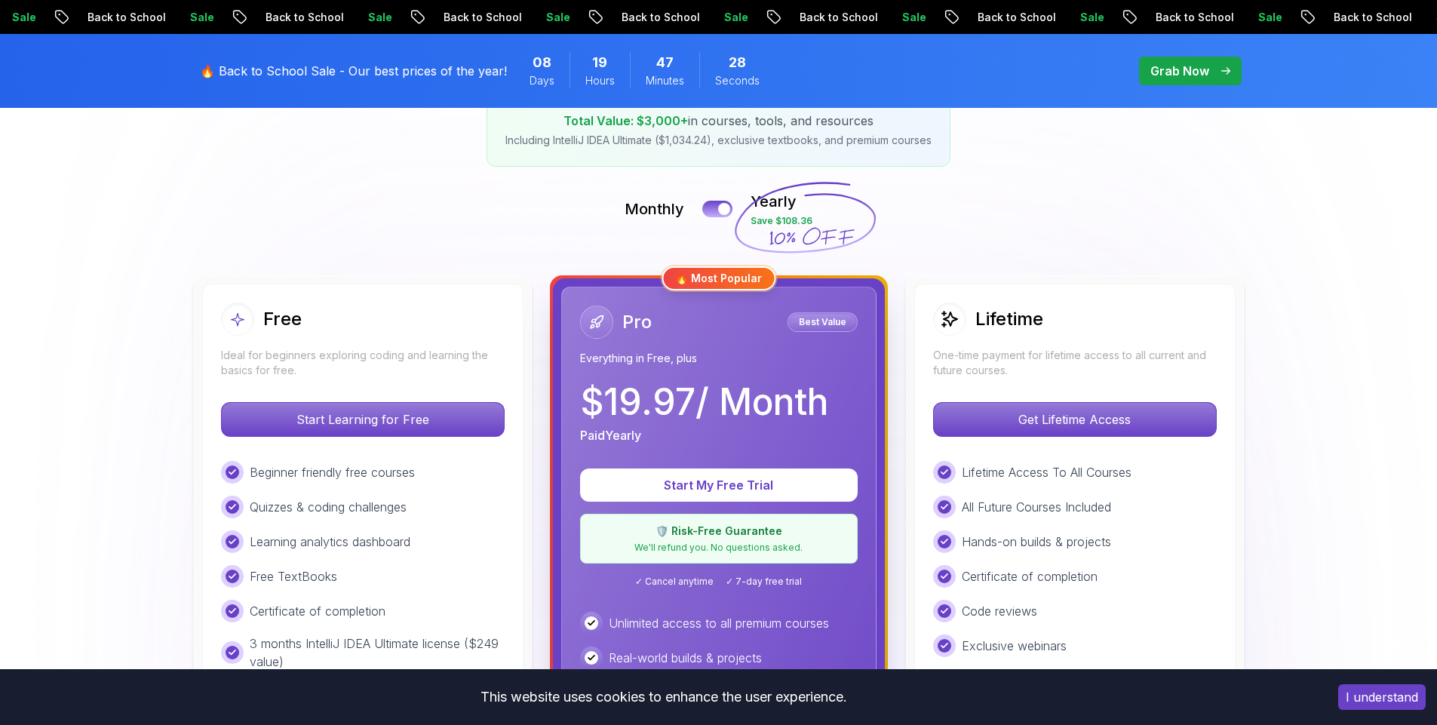
scroll to position [272, 0]
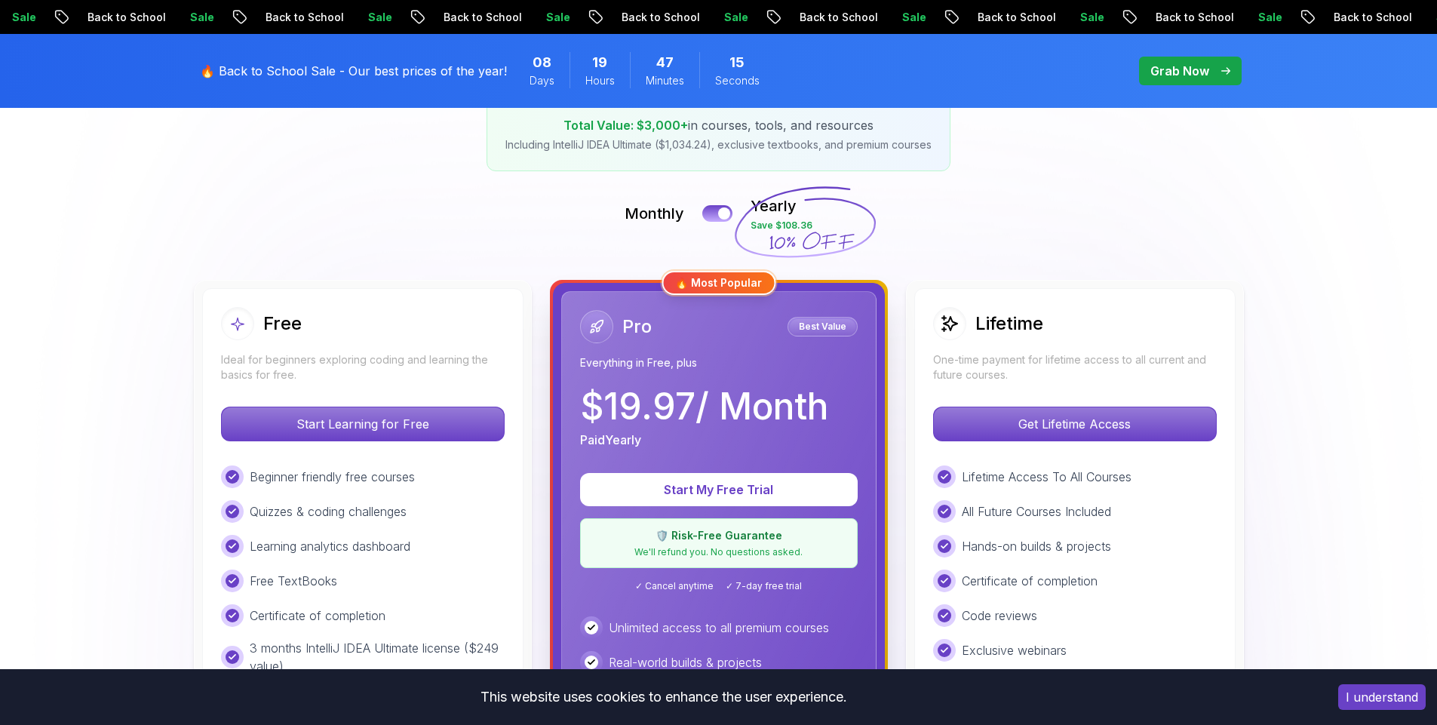
click at [591, 442] on p "Paid Yearly" at bounding box center [610, 440] width 61 height 18
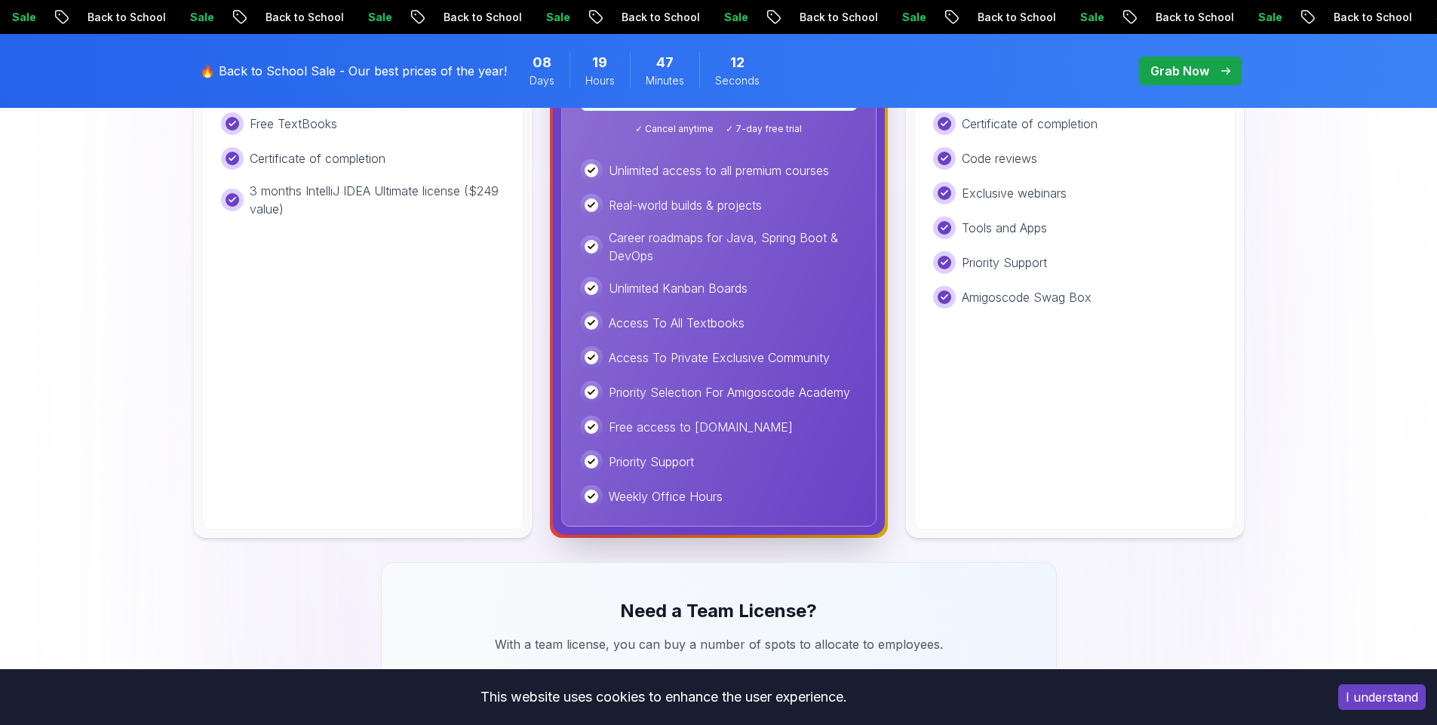
scroll to position [362, 0]
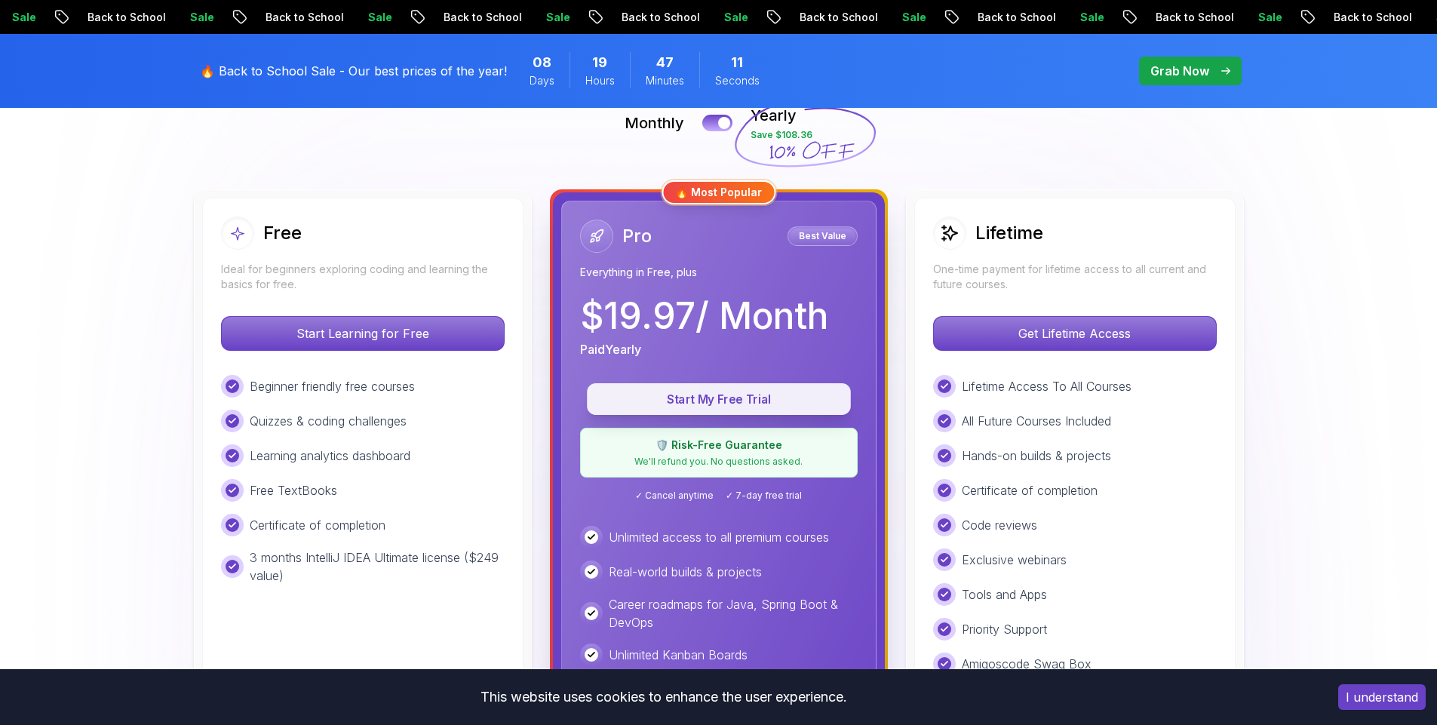
click at [697, 400] on p "Start My Free Trial" at bounding box center [718, 399] width 229 height 17
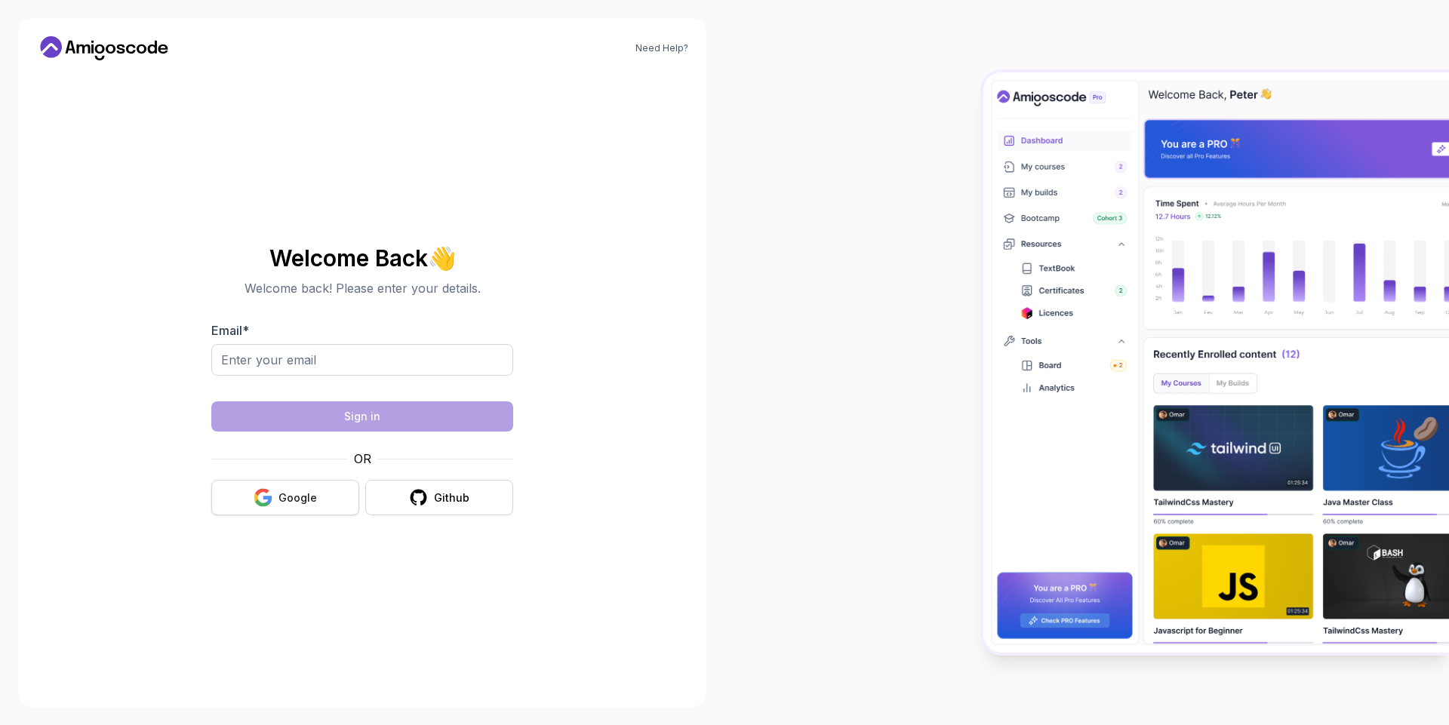
click at [321, 506] on button "Google" at bounding box center [285, 497] width 148 height 35
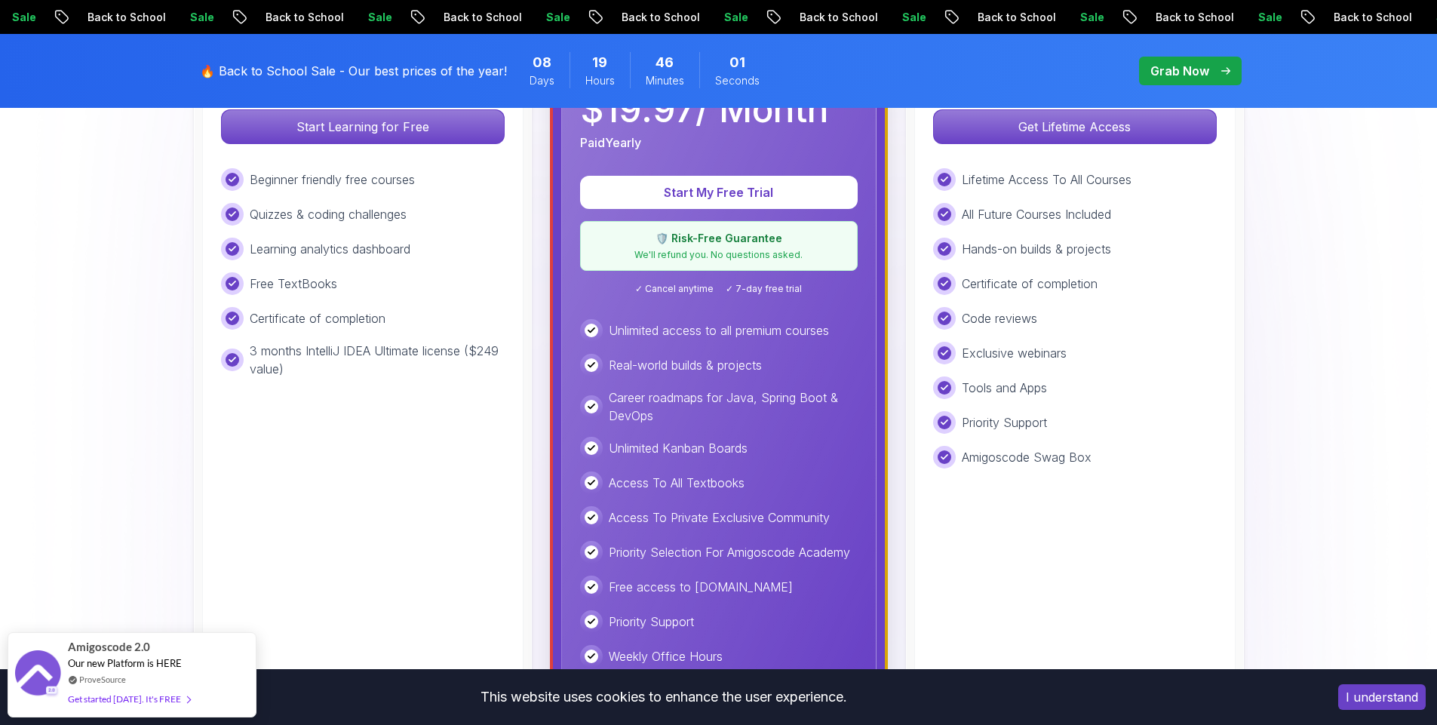
scroll to position [453, 0]
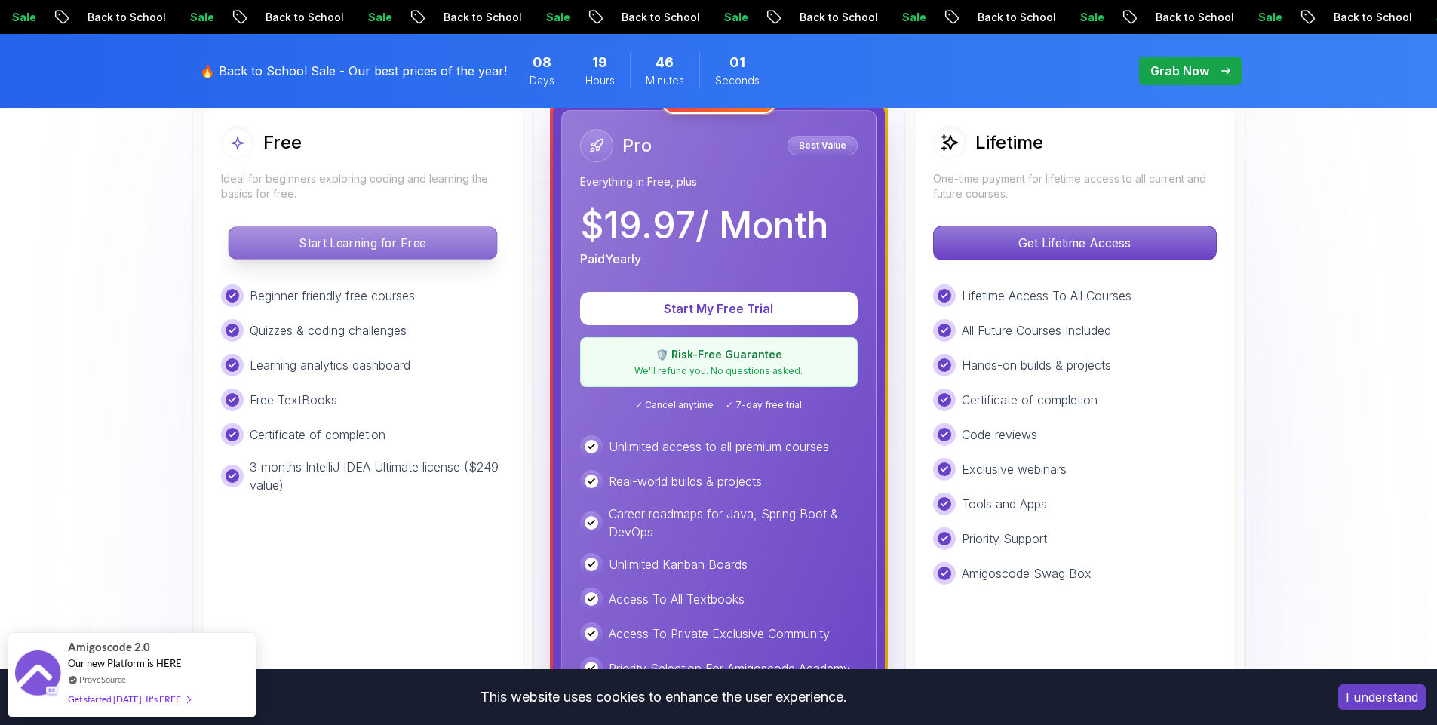
click at [410, 248] on p "Start Learning for Free" at bounding box center [363, 243] width 268 height 32
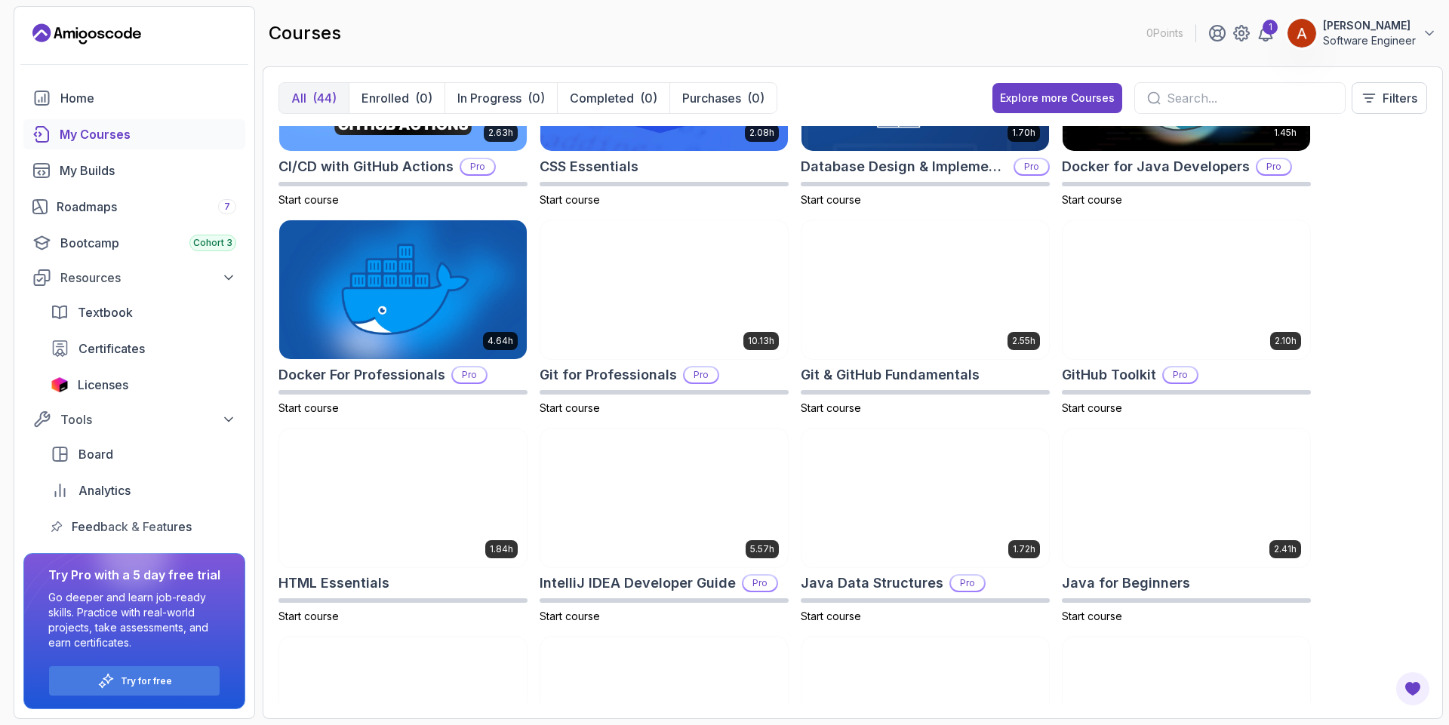
scroll to position [272, 0]
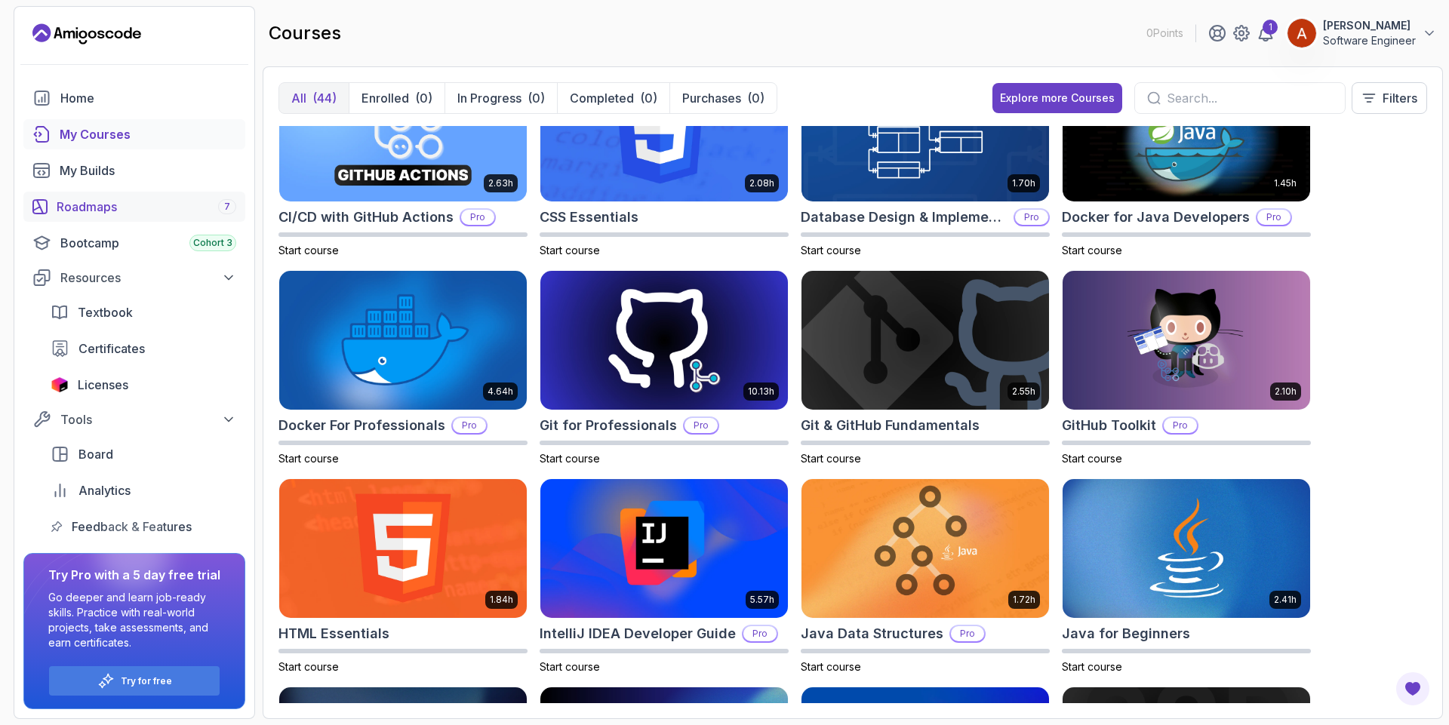
click at [88, 207] on div "Roadmaps 7" at bounding box center [147, 207] width 180 height 18
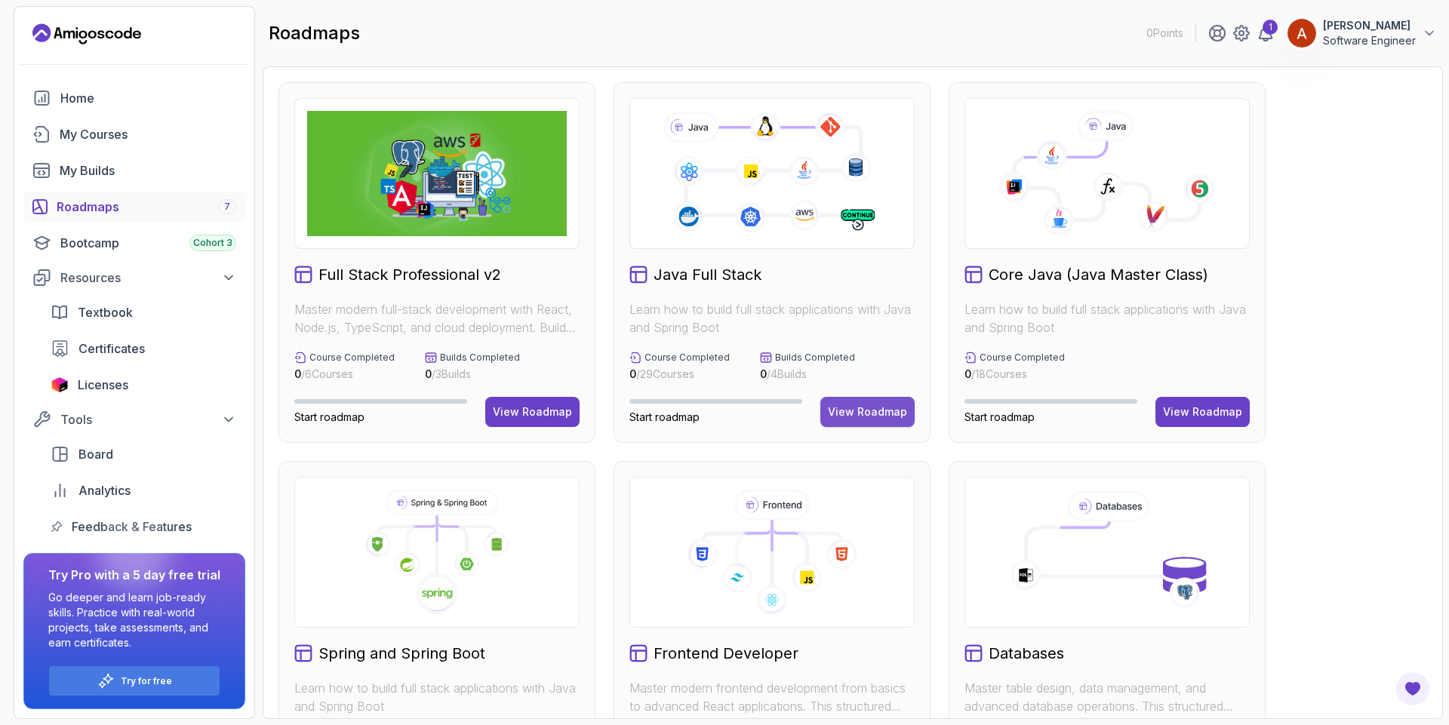
click at [871, 405] on div "View Roadmap" at bounding box center [867, 411] width 79 height 15
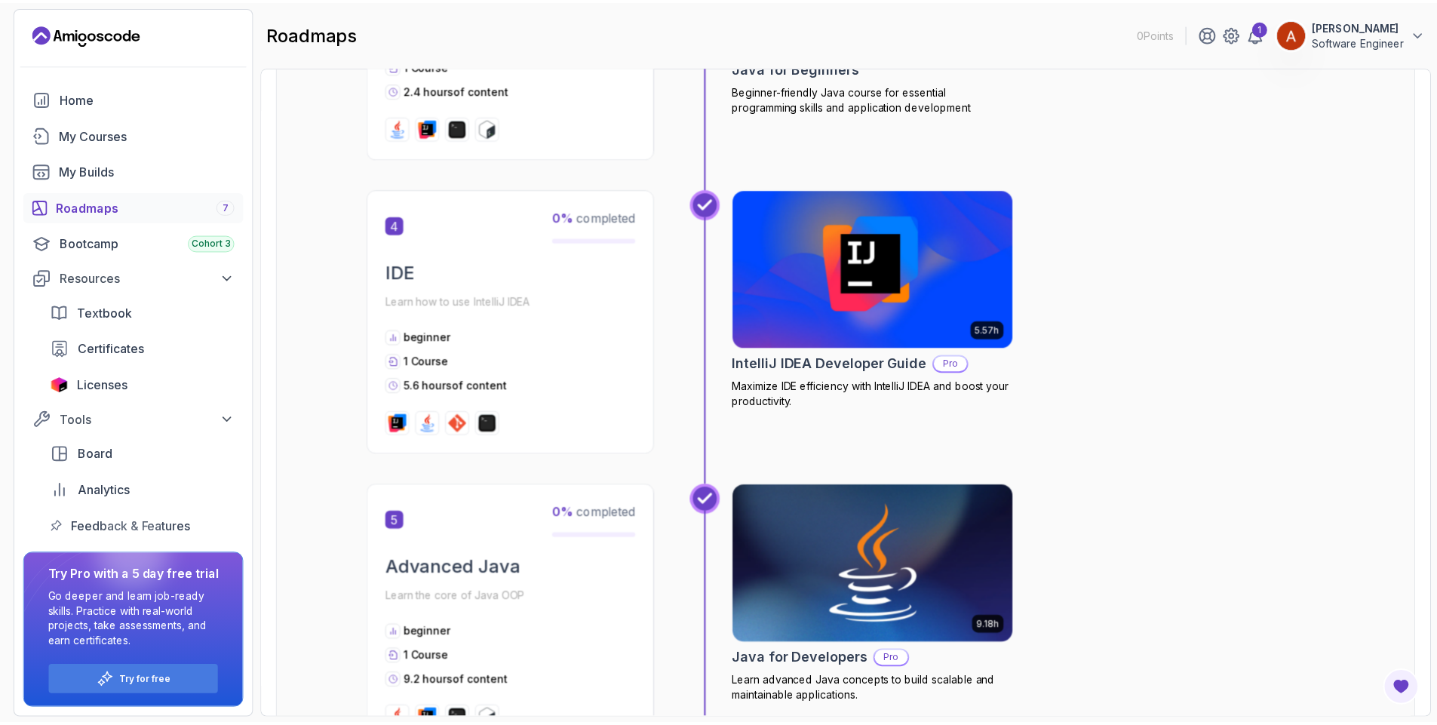
scroll to position [1539, 0]
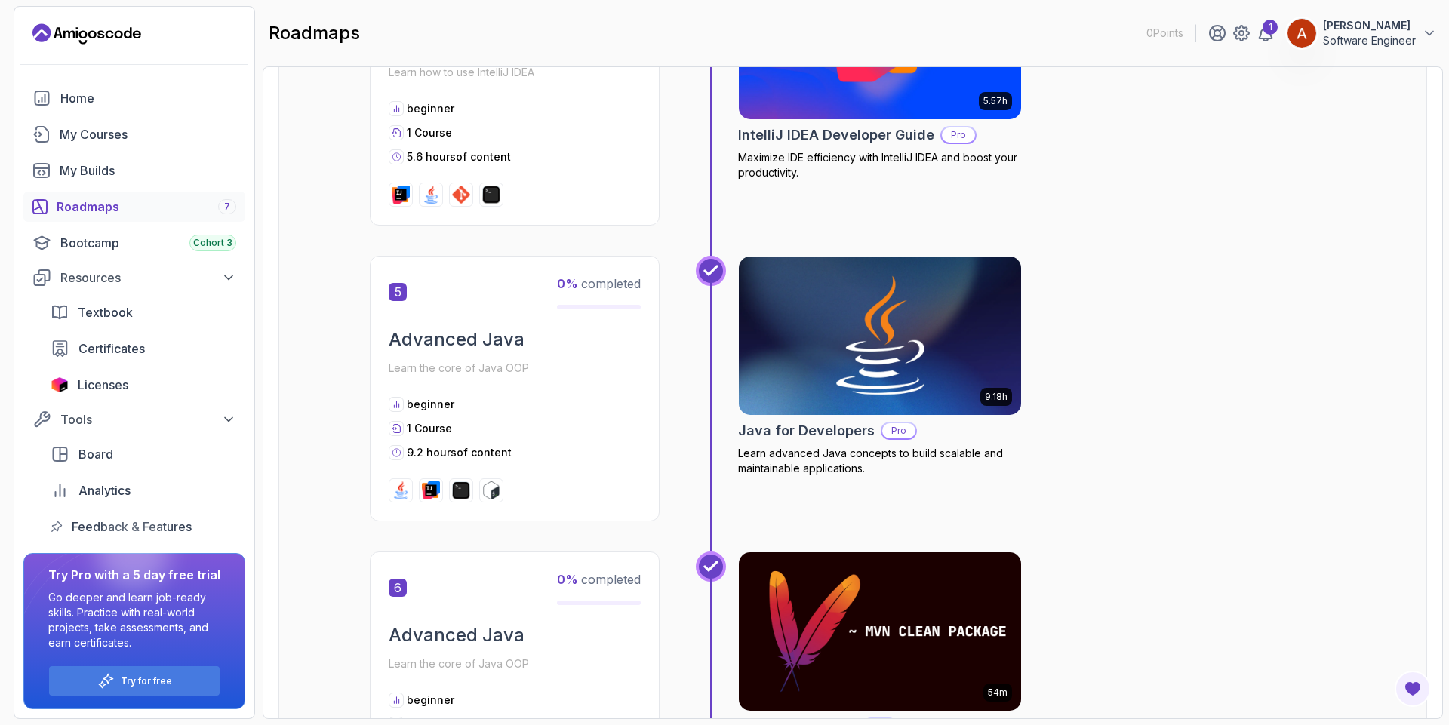
click at [862, 371] on img at bounding box center [880, 336] width 297 height 166
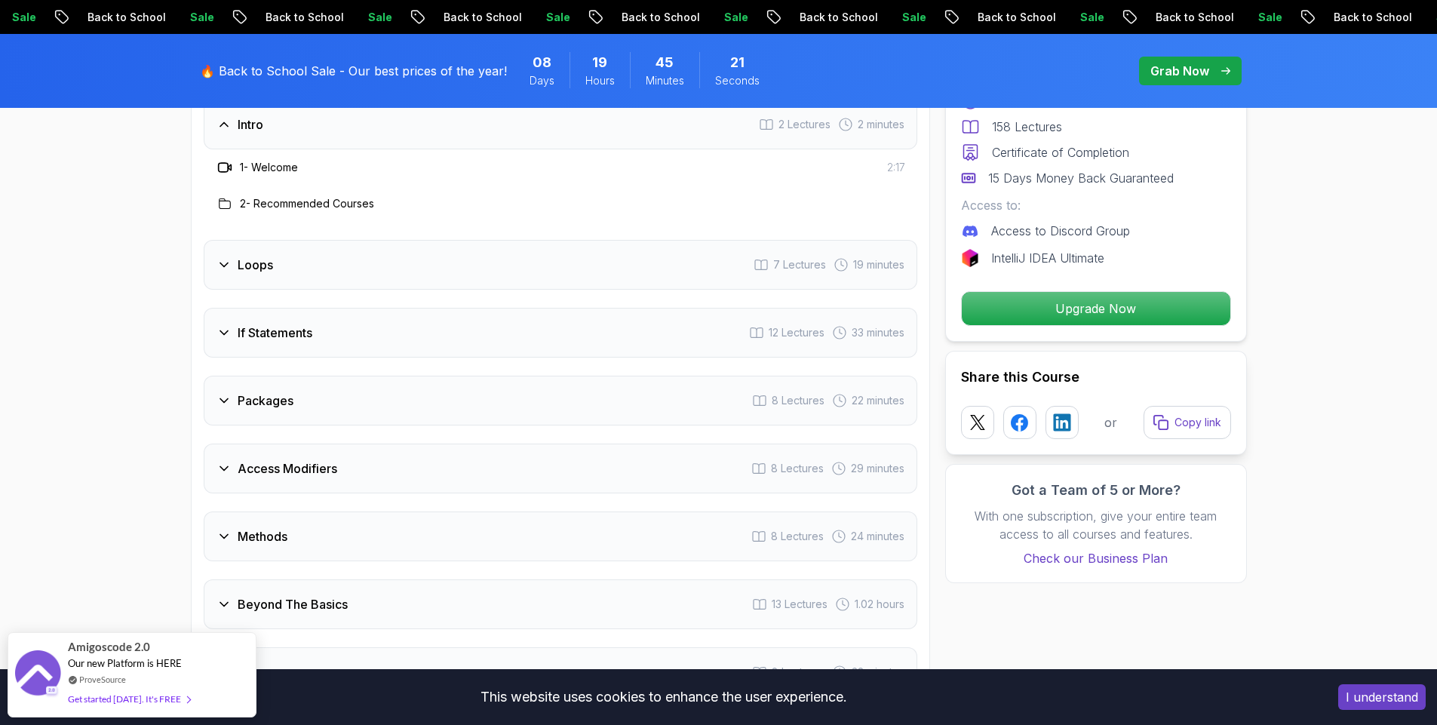
scroll to position [2083, 0]
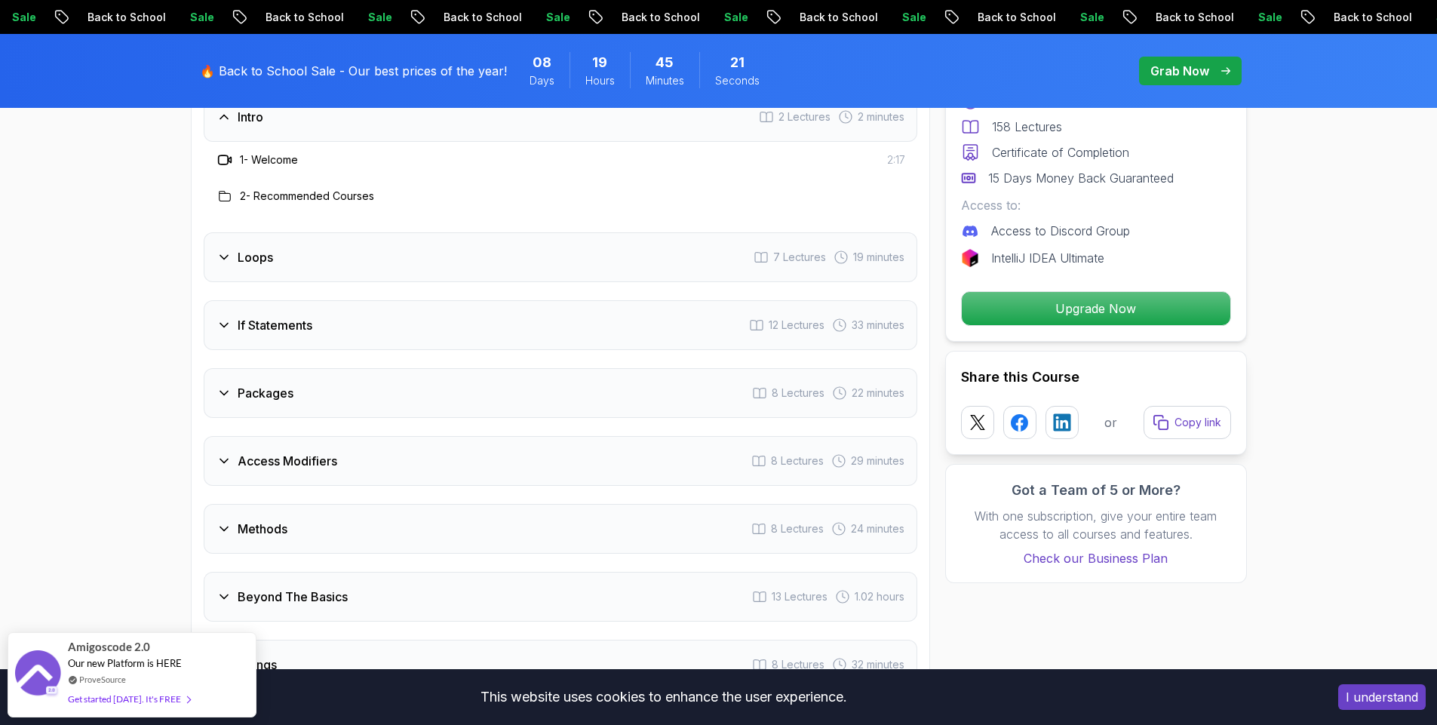
click at [283, 316] on h3 "If Statements" at bounding box center [275, 325] width 75 height 18
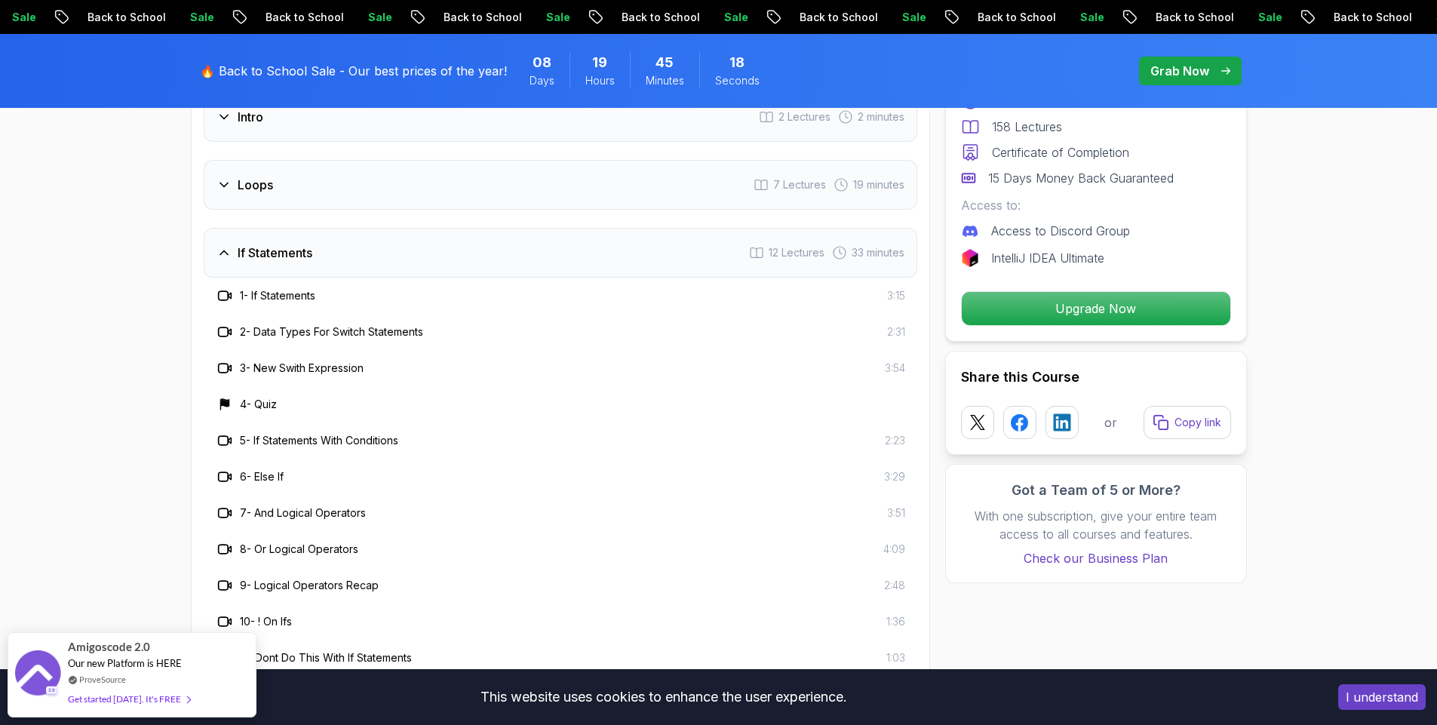
click at [218, 364] on icon at bounding box center [223, 368] width 10 height 9
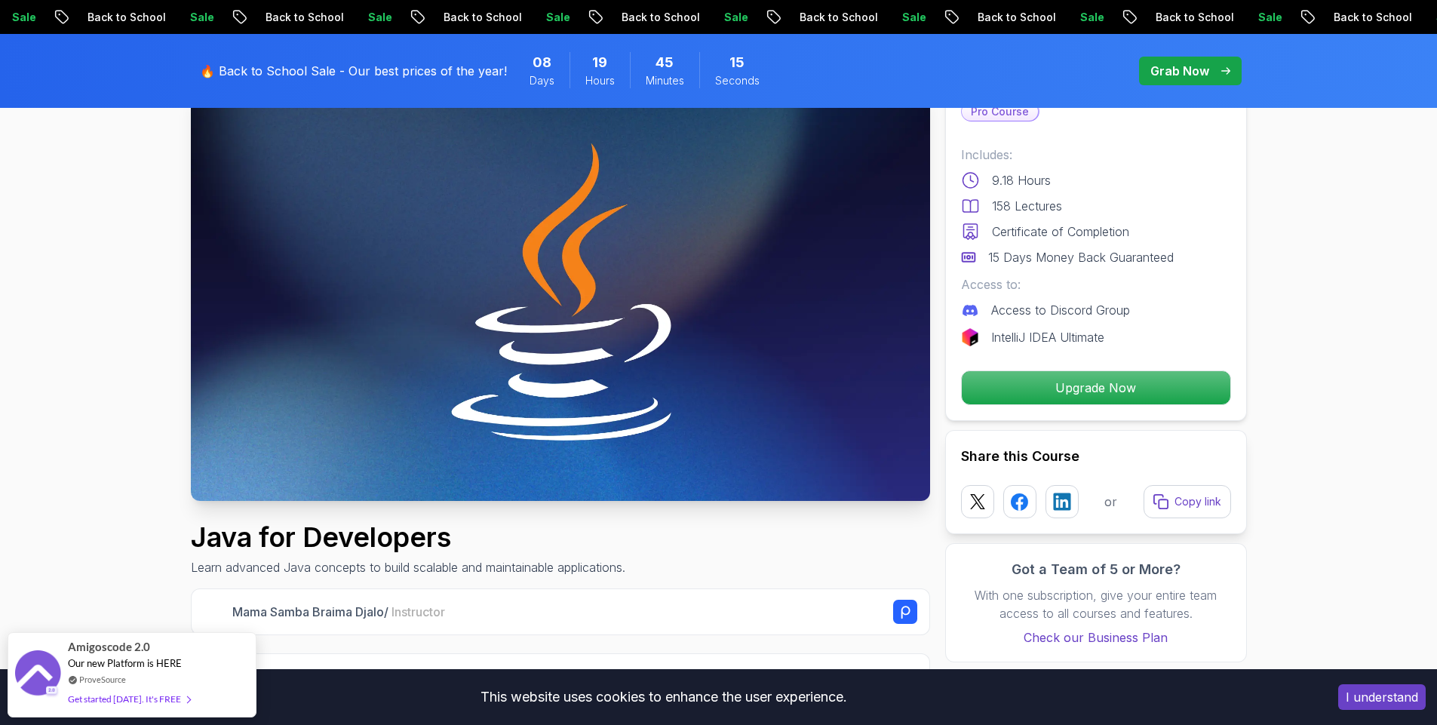
scroll to position [181, 0]
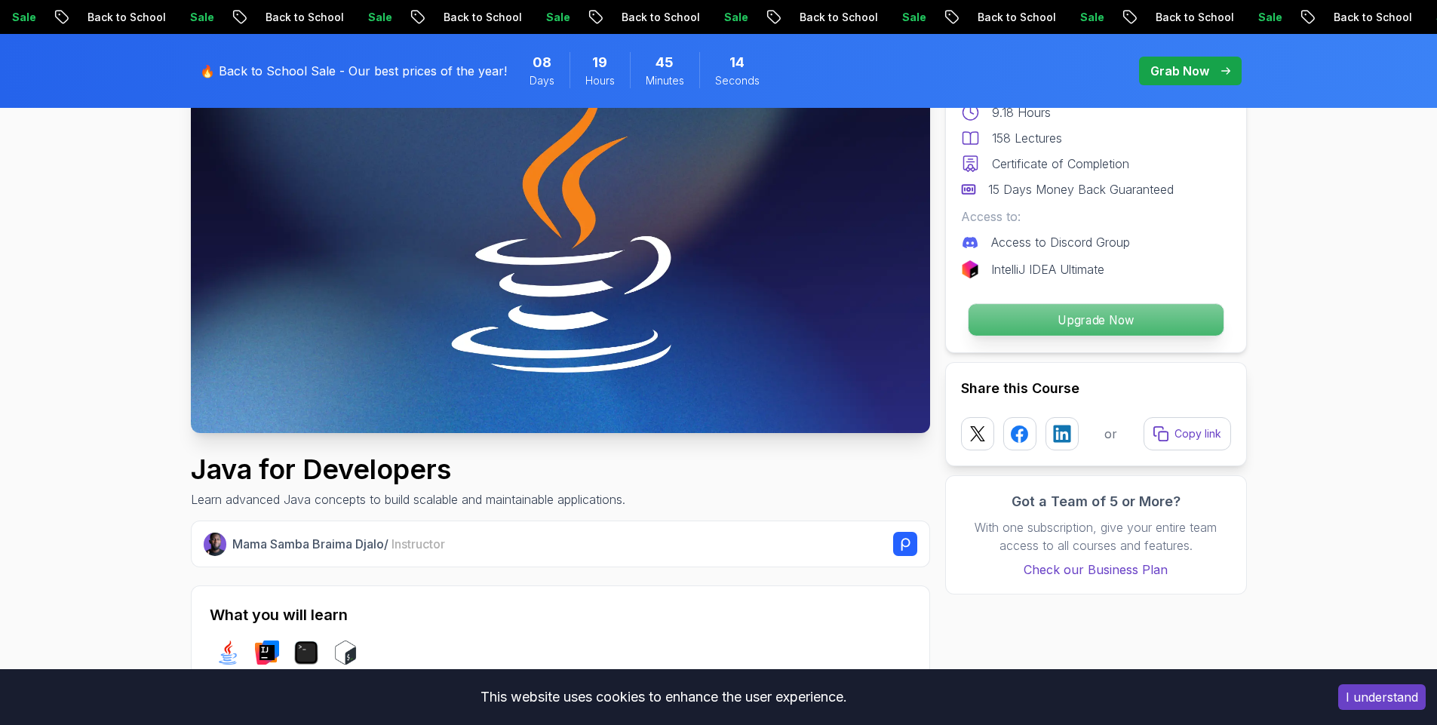
click at [1034, 321] on p "Upgrade Now" at bounding box center [1095, 320] width 255 height 32
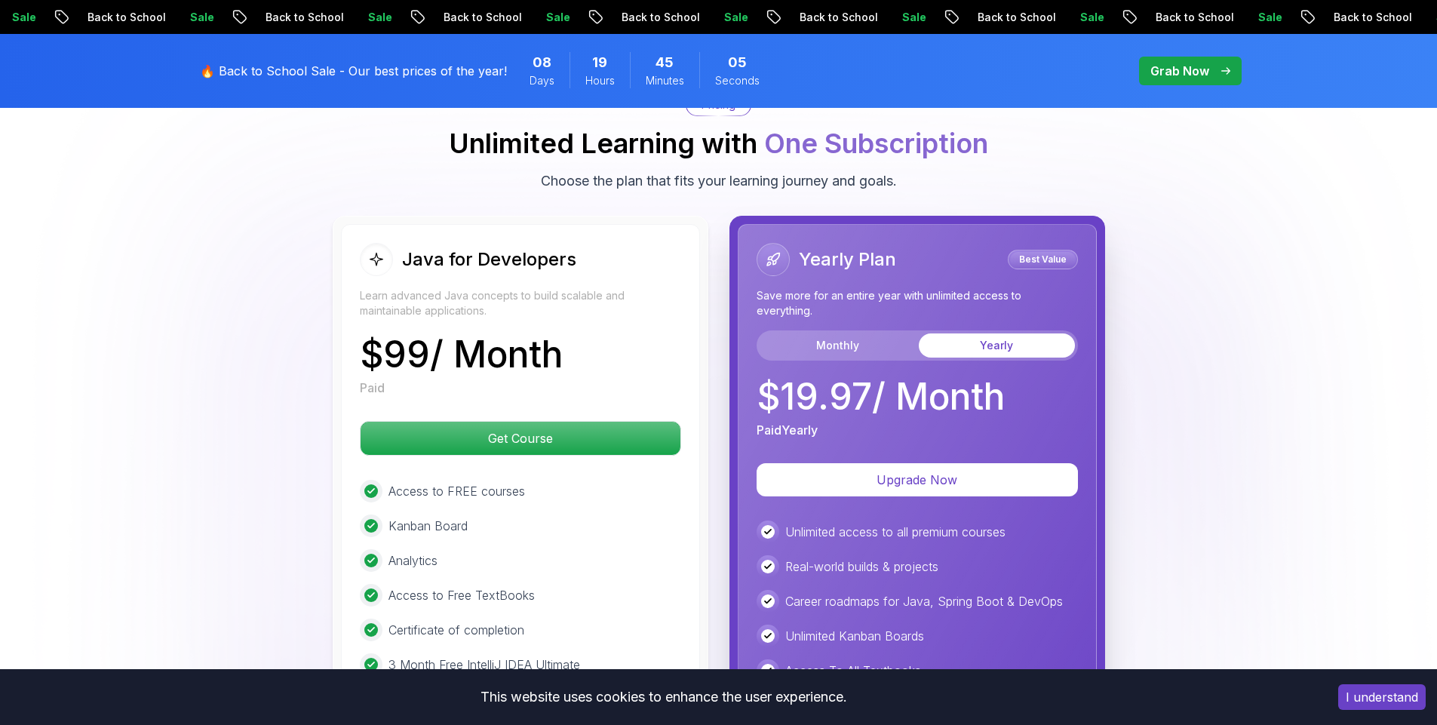
scroll to position [3982, 0]
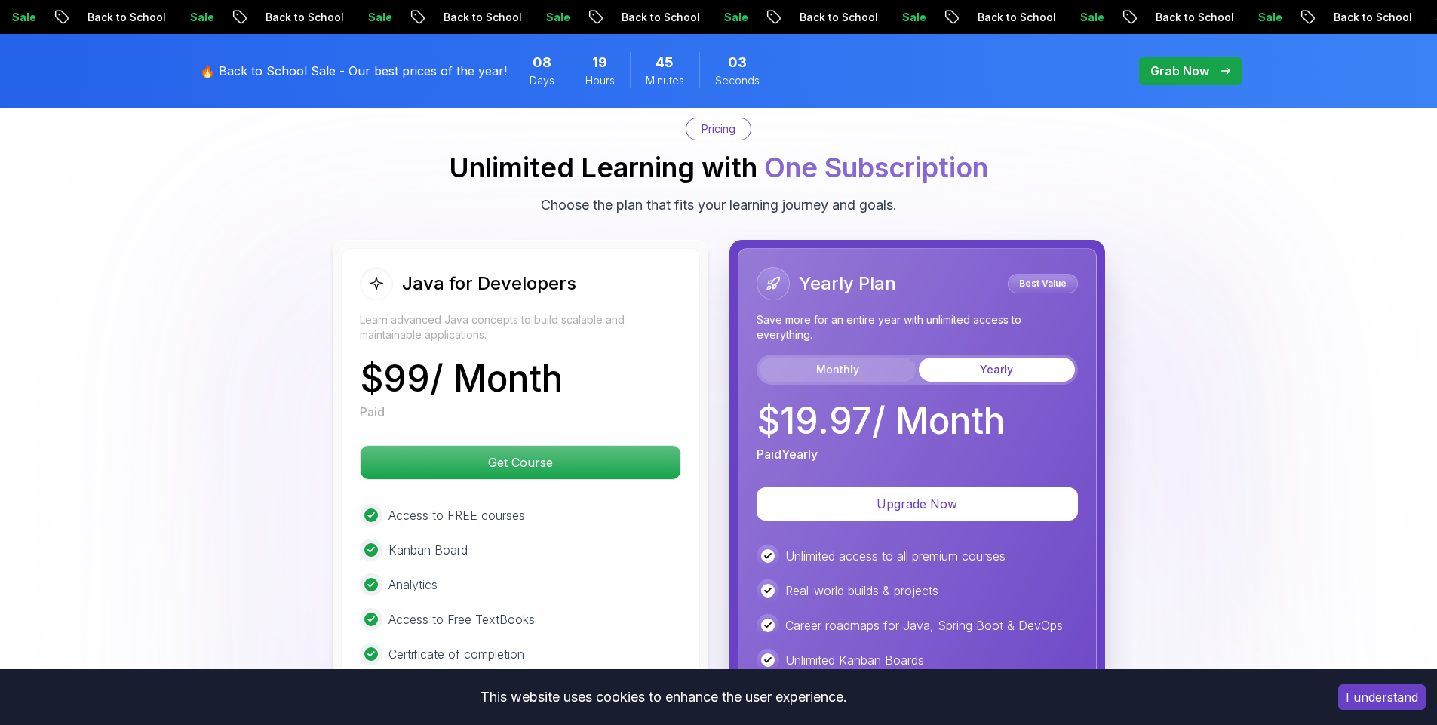
click at [868, 358] on button "Monthly" at bounding box center [838, 370] width 156 height 24
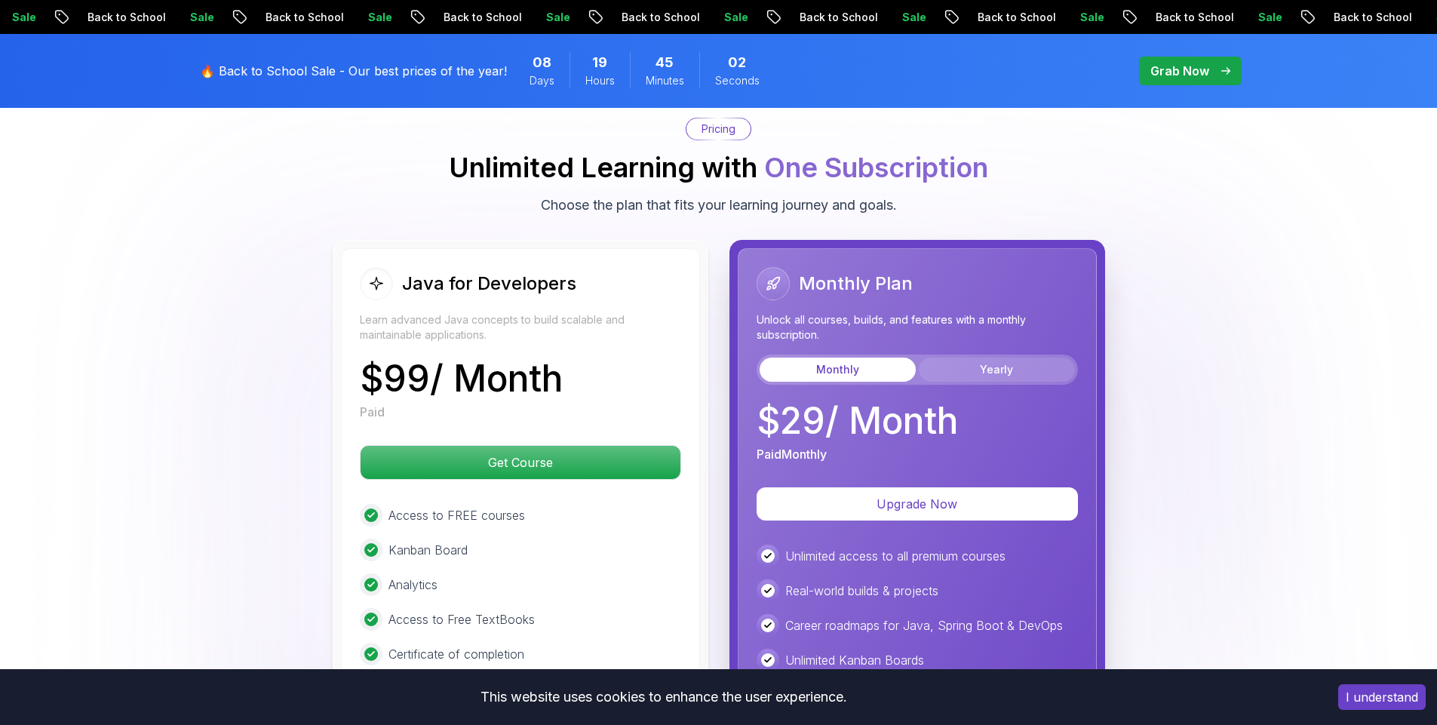
click at [961, 358] on button "Yearly" at bounding box center [997, 370] width 156 height 24
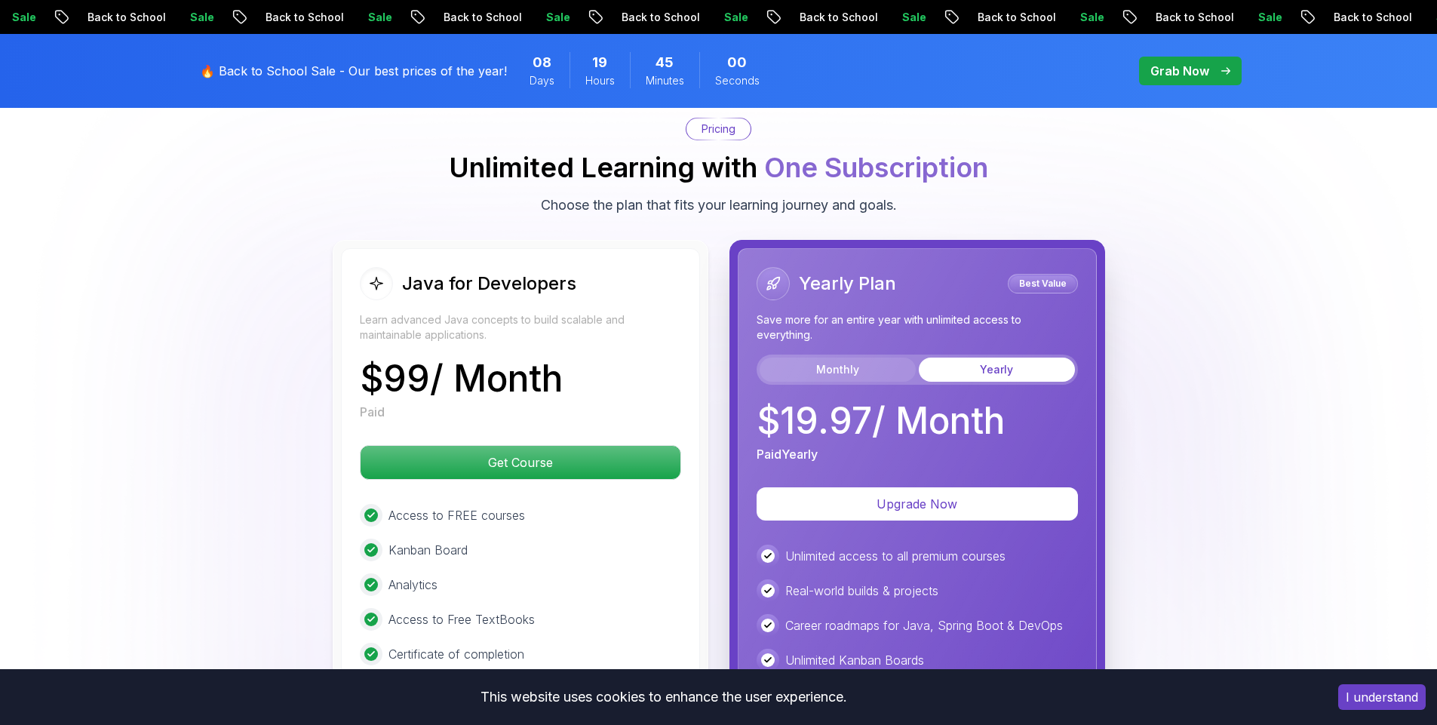
click at [875, 358] on button "Monthly" at bounding box center [838, 370] width 156 height 24
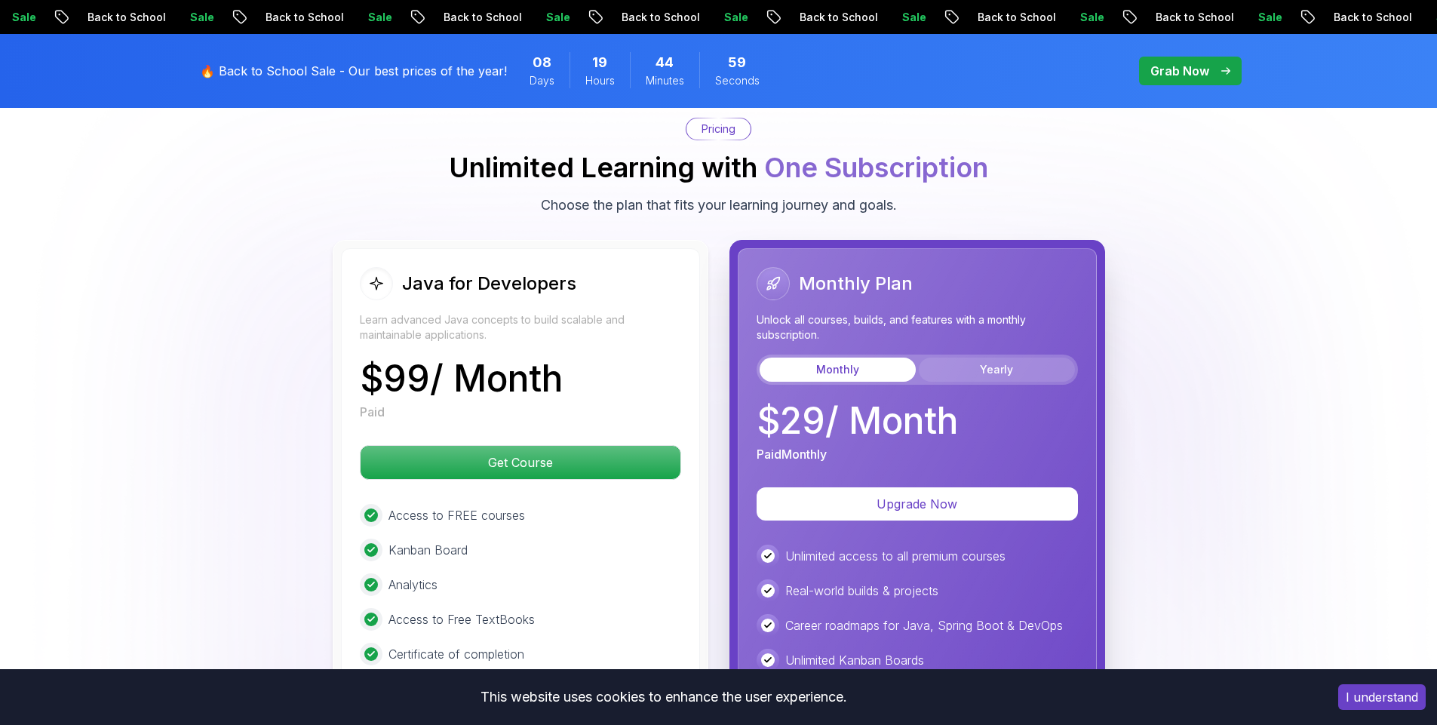
click at [975, 358] on button "Yearly" at bounding box center [997, 370] width 156 height 24
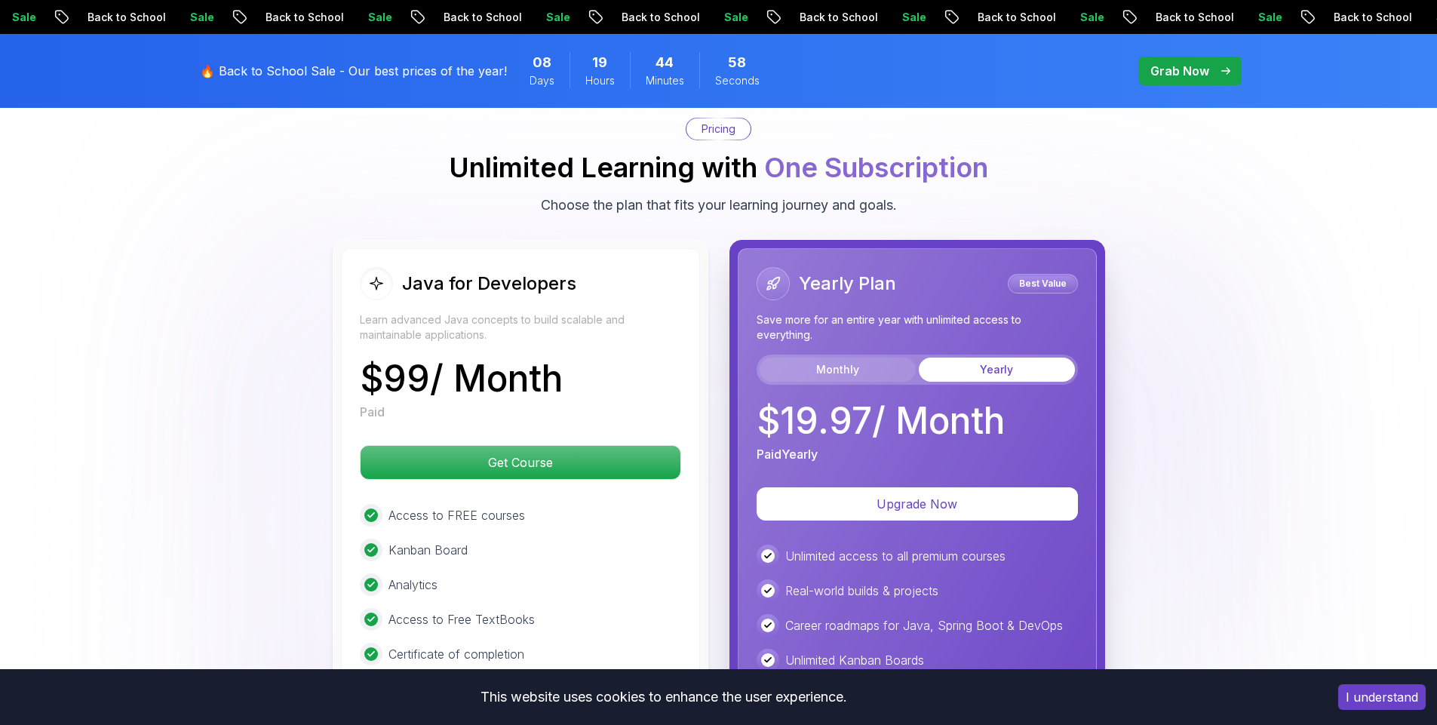
click at [853, 358] on button "Monthly" at bounding box center [838, 370] width 156 height 24
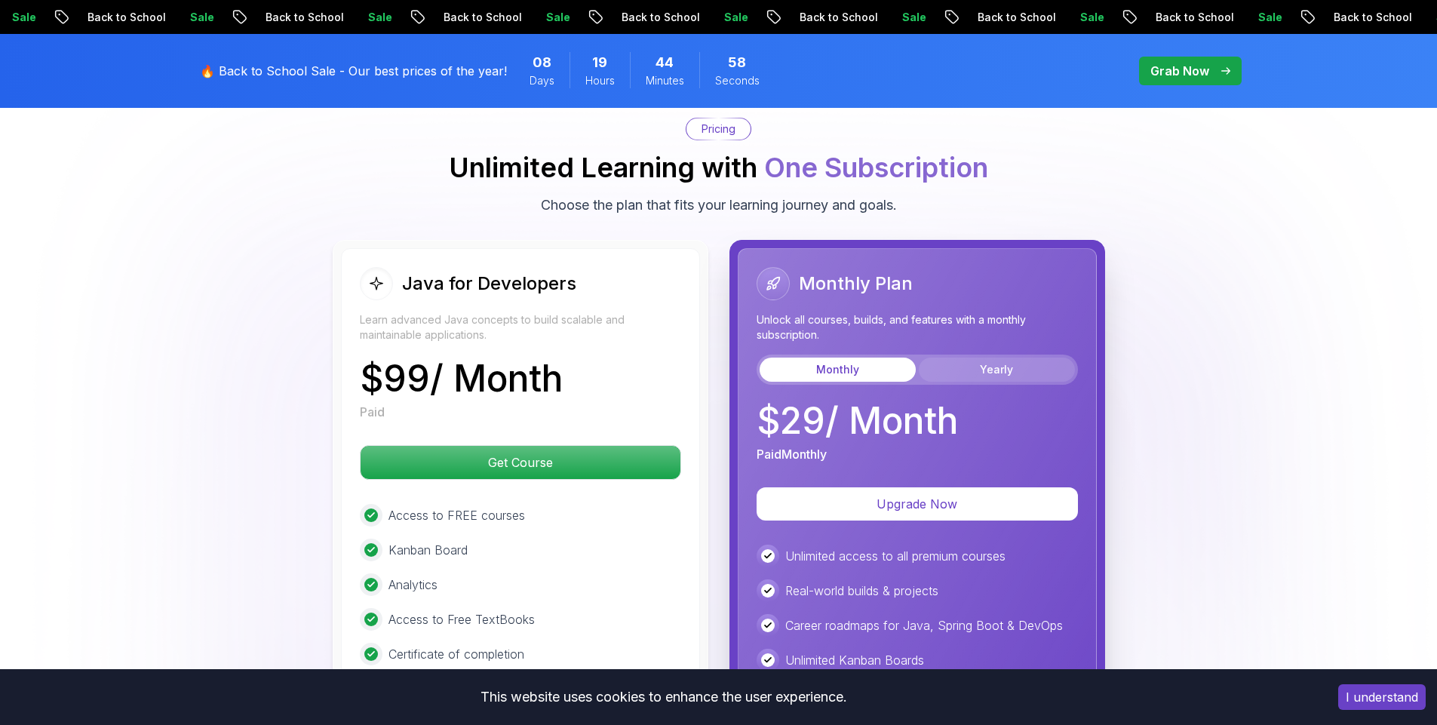
click at [962, 358] on button "Yearly" at bounding box center [997, 370] width 156 height 24
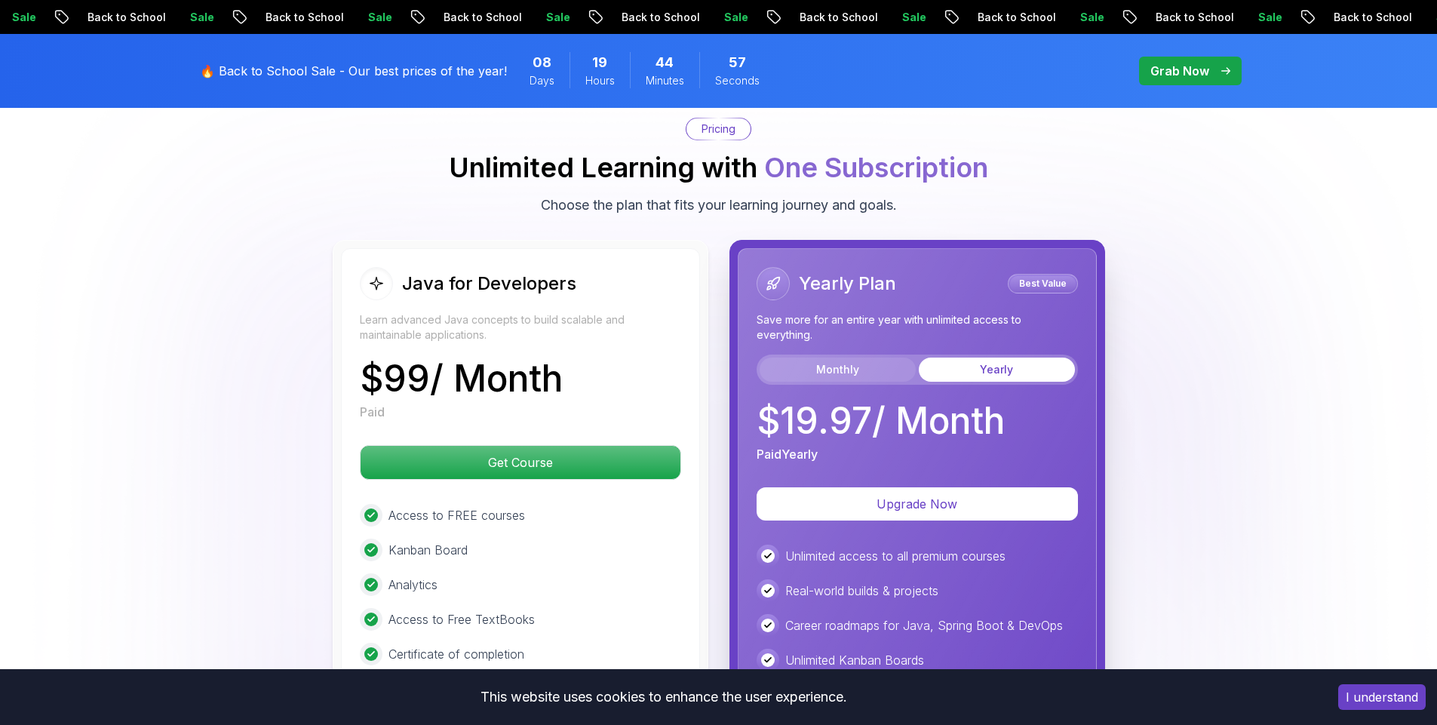
click at [887, 358] on button "Monthly" at bounding box center [838, 370] width 156 height 24
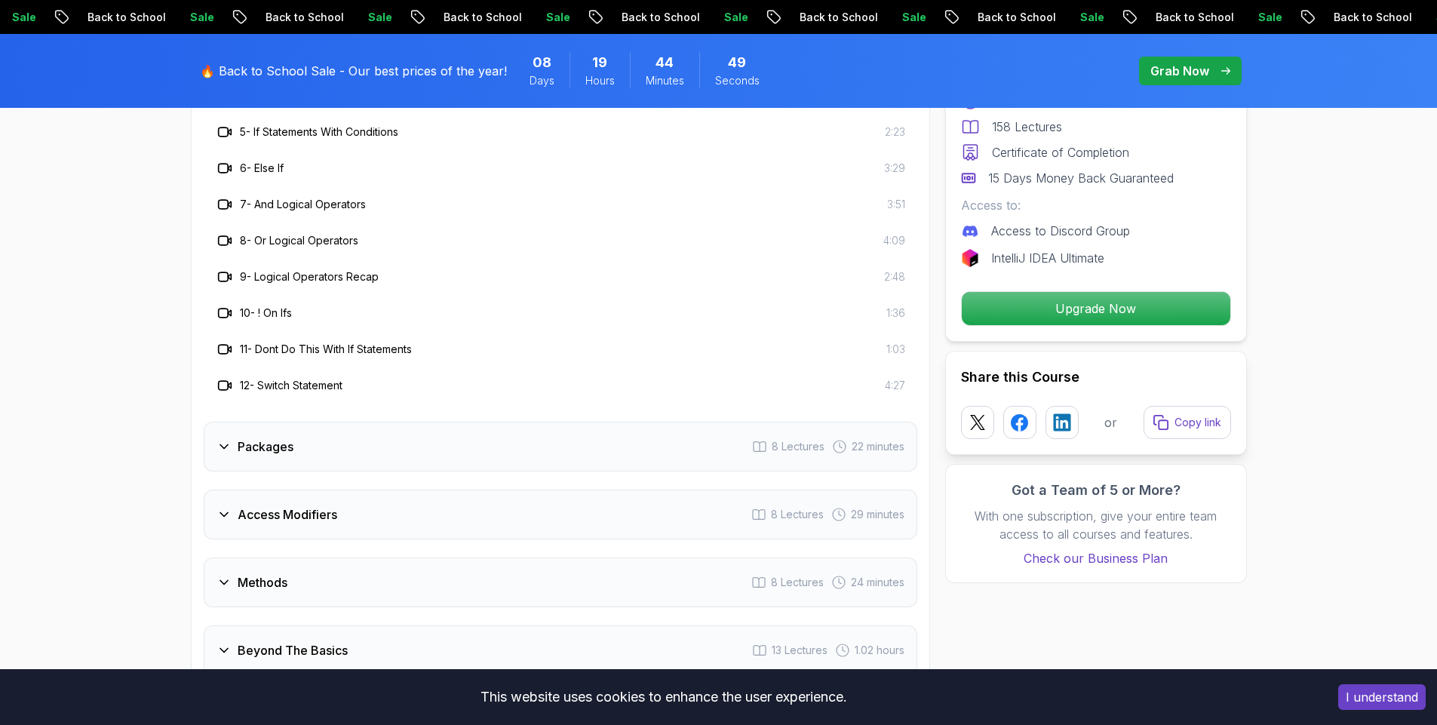
scroll to position [2442, 0]
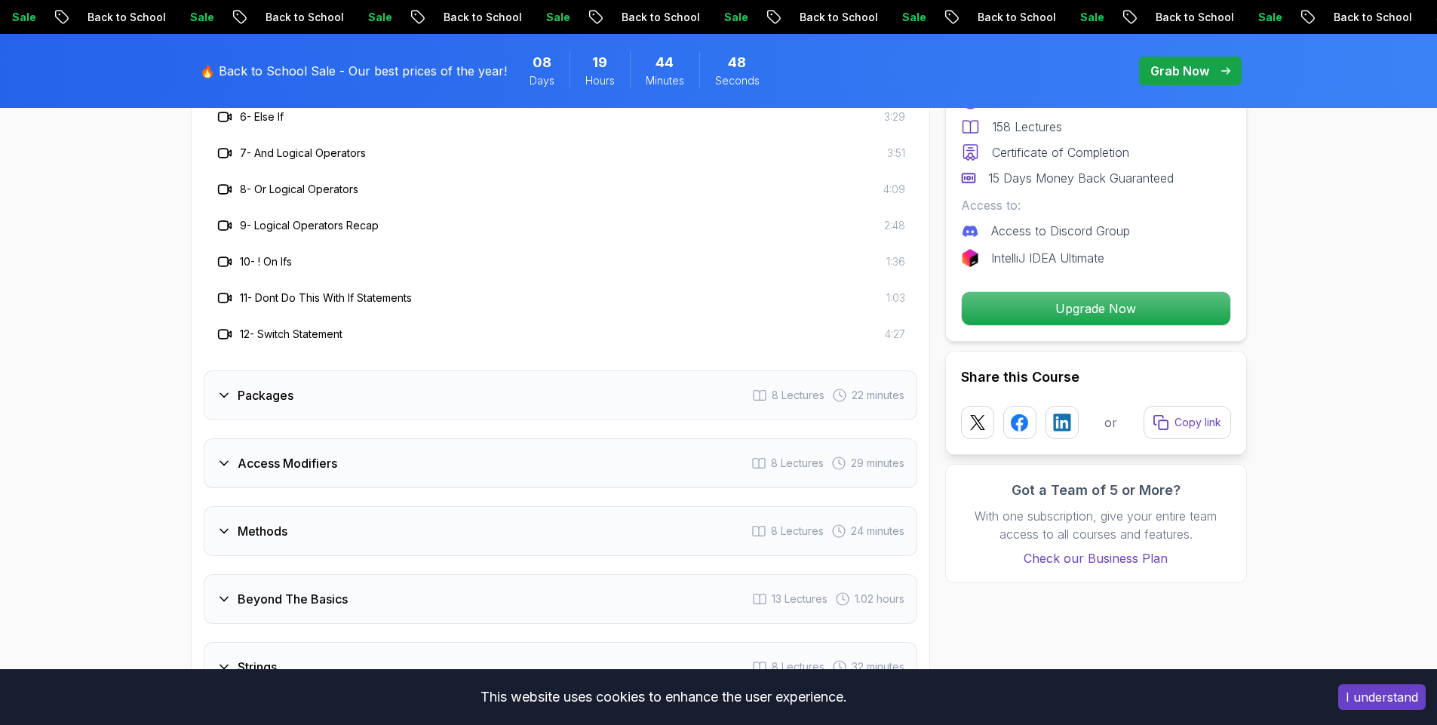
click at [294, 377] on div "Packages 8 Lectures 22 minutes" at bounding box center [561, 395] width 714 height 50
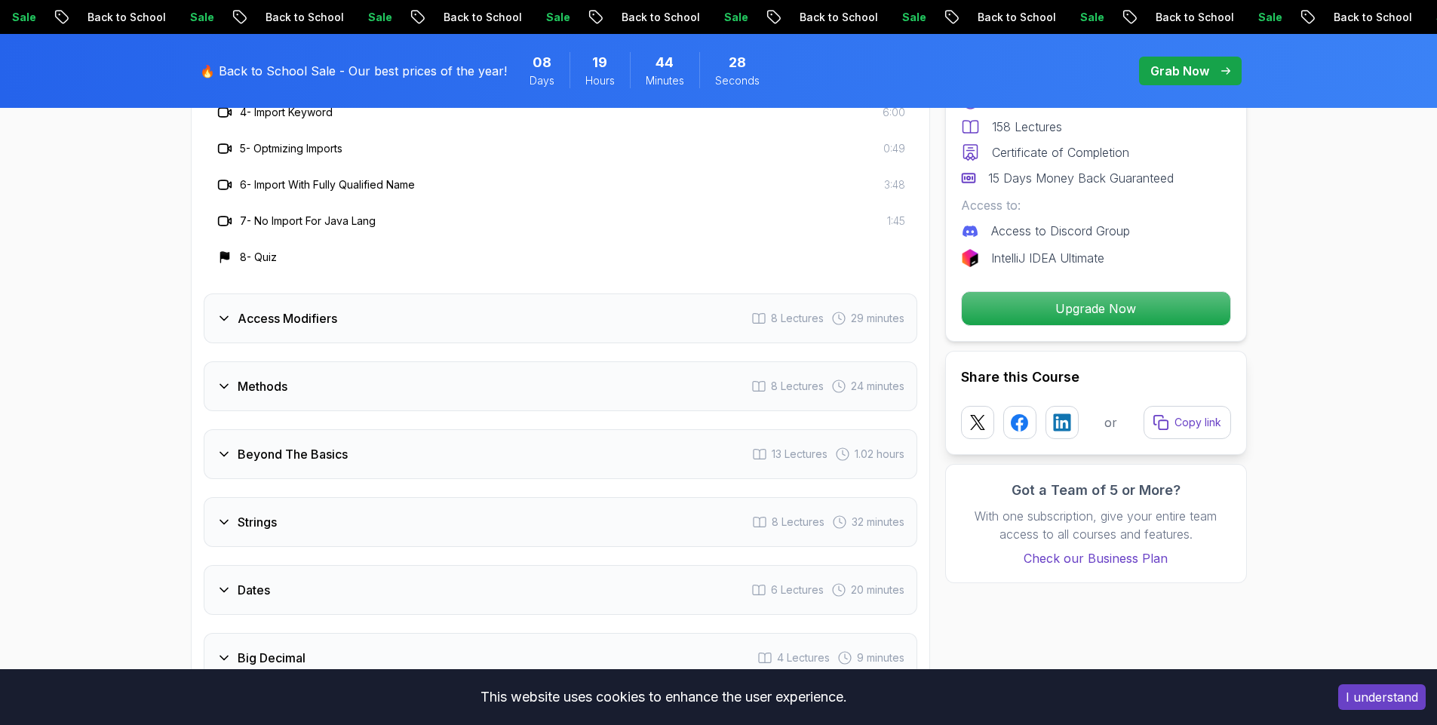
click at [224, 311] on icon at bounding box center [224, 318] width 15 height 15
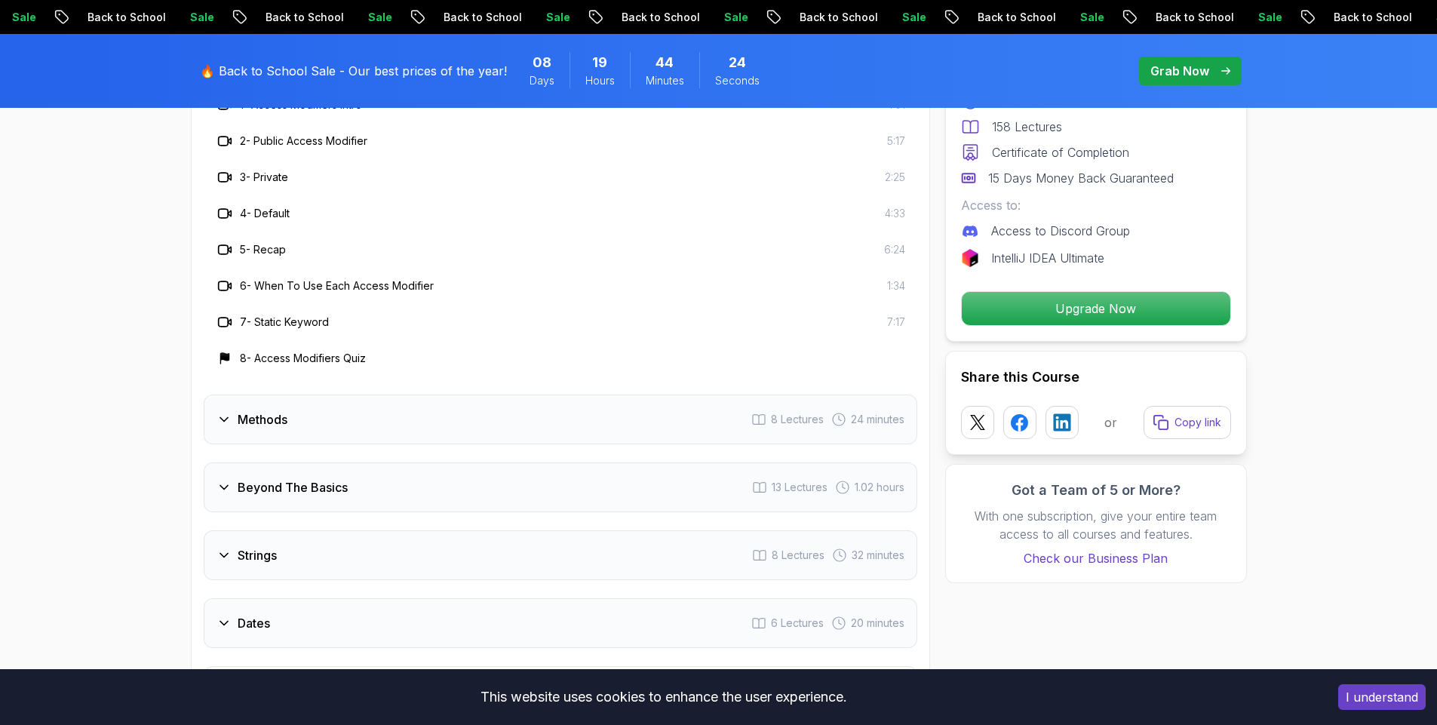
scroll to position [2352, 0]
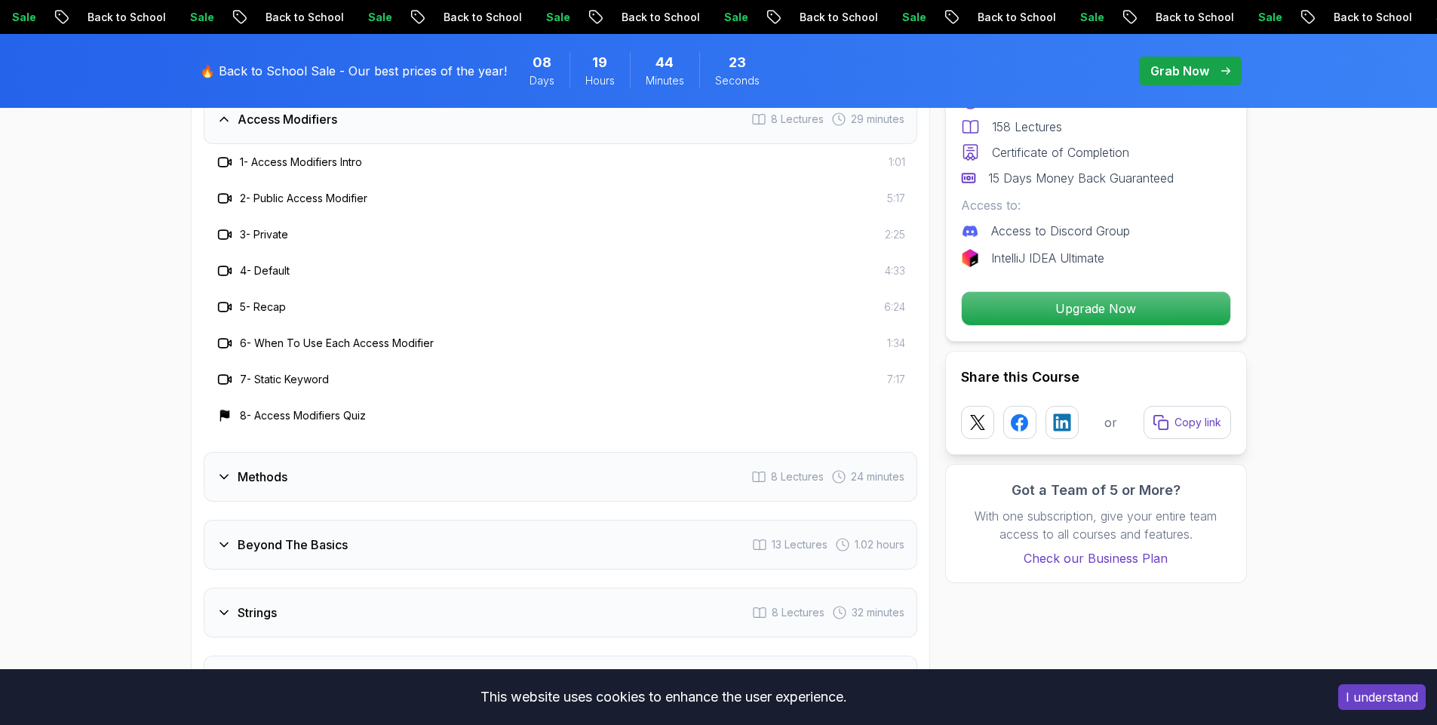
click at [256, 468] on h3 "Methods" at bounding box center [263, 477] width 50 height 18
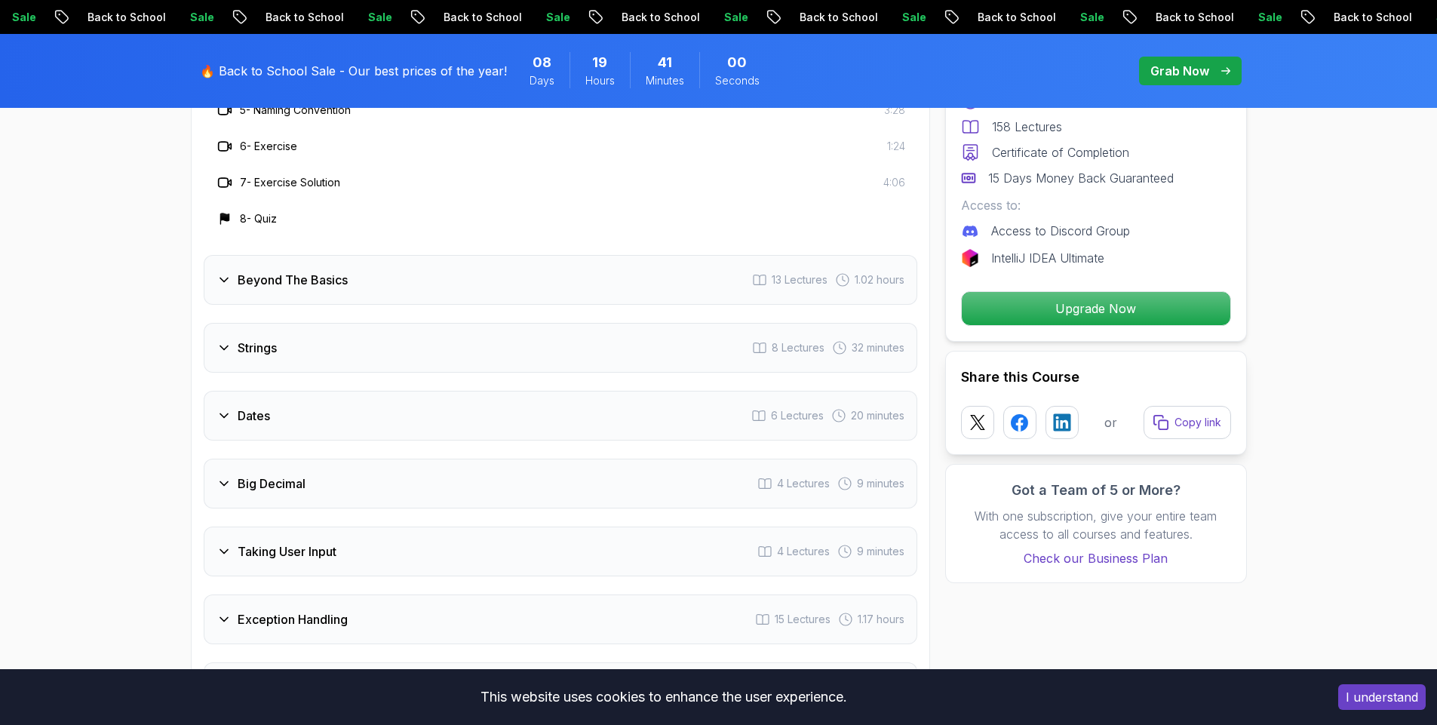
scroll to position [2626, 0]
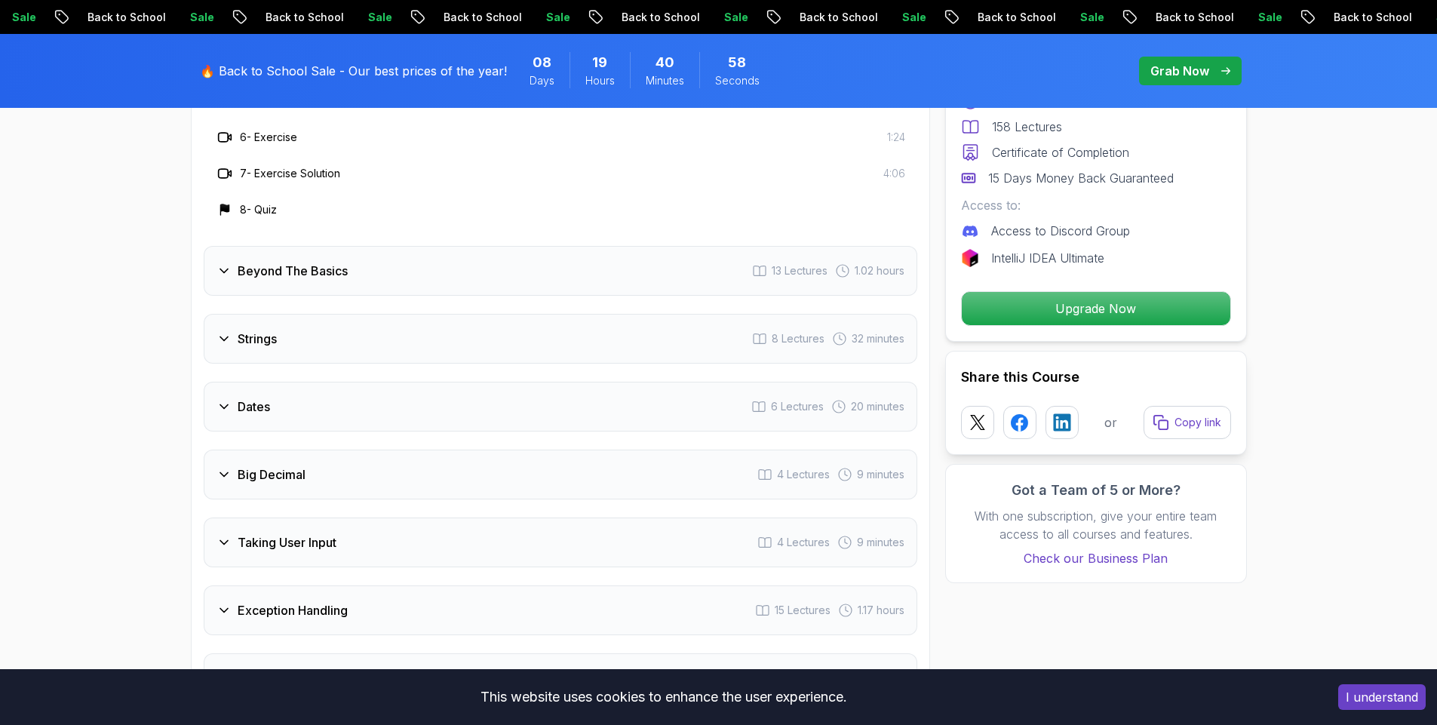
click at [299, 262] on h3 "Beyond The Basics" at bounding box center [293, 271] width 110 height 18
